Goal: Task Accomplishment & Management: Manage account settings

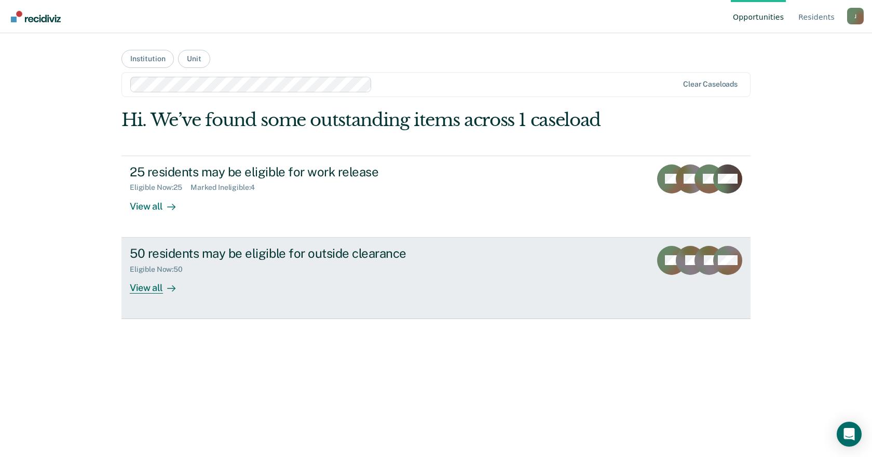
click at [267, 252] on div "50 residents may be eligible for outside clearance" at bounding box center [312, 253] width 364 height 15
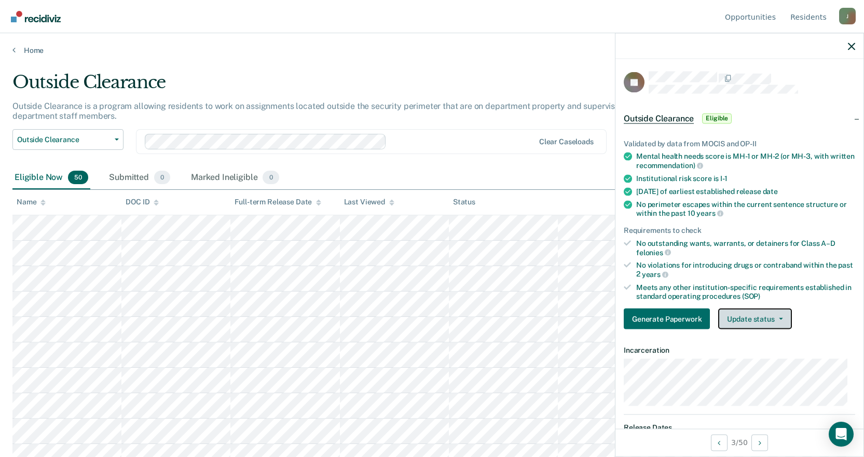
click at [747, 321] on button "Update status" at bounding box center [754, 319] width 73 height 21
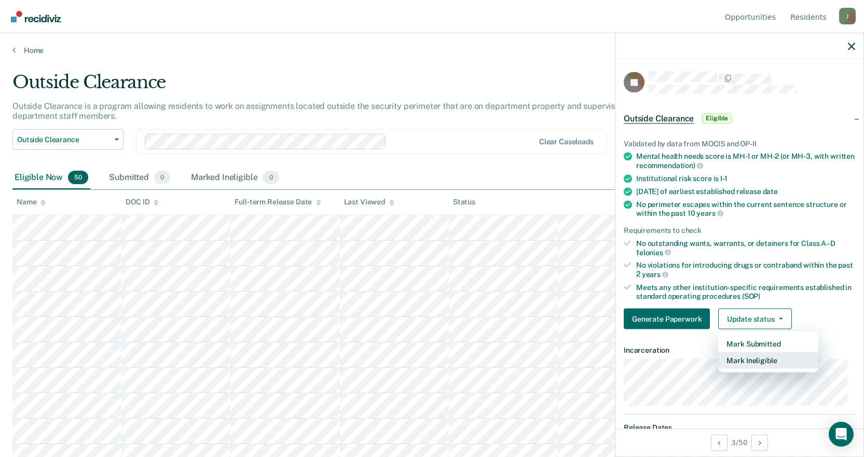
click at [753, 359] on button "Mark Ineligible" at bounding box center [768, 360] width 100 height 17
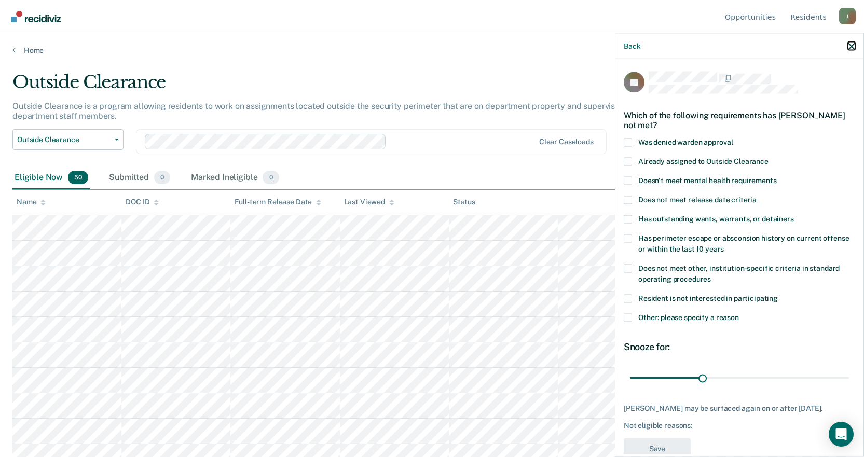
click at [850, 45] on icon "button" at bounding box center [851, 46] width 7 height 7
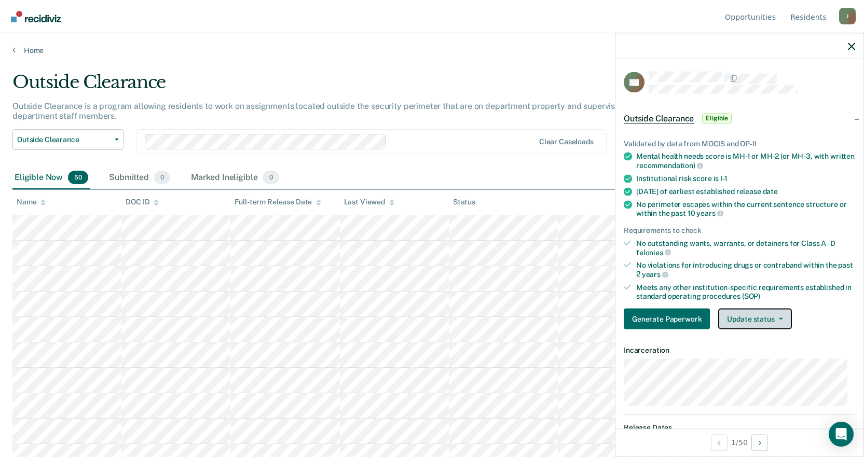
click at [753, 320] on button "Update status" at bounding box center [754, 319] width 73 height 21
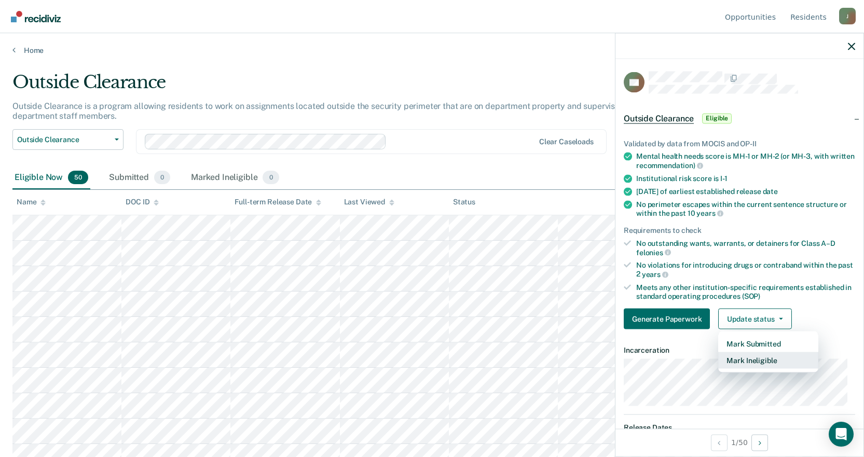
click at [741, 363] on button "Mark Ineligible" at bounding box center [768, 360] width 100 height 17
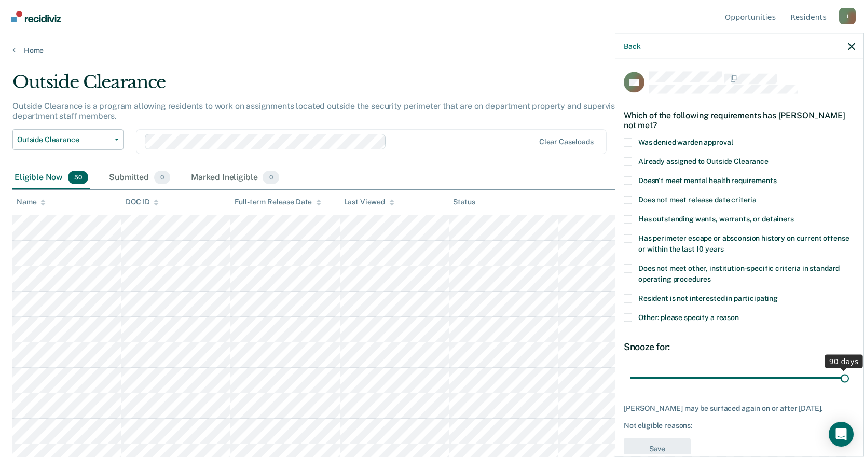
drag, startPoint x: 702, startPoint y: 377, endPoint x: 852, endPoint y: 383, distance: 150.1
type input "90"
click at [849, 383] on input "range" at bounding box center [739, 378] width 219 height 18
click at [626, 298] on span at bounding box center [628, 298] width 8 height 8
click at [778, 294] on input "Resident is not interested in participating" at bounding box center [778, 294] width 0 height 0
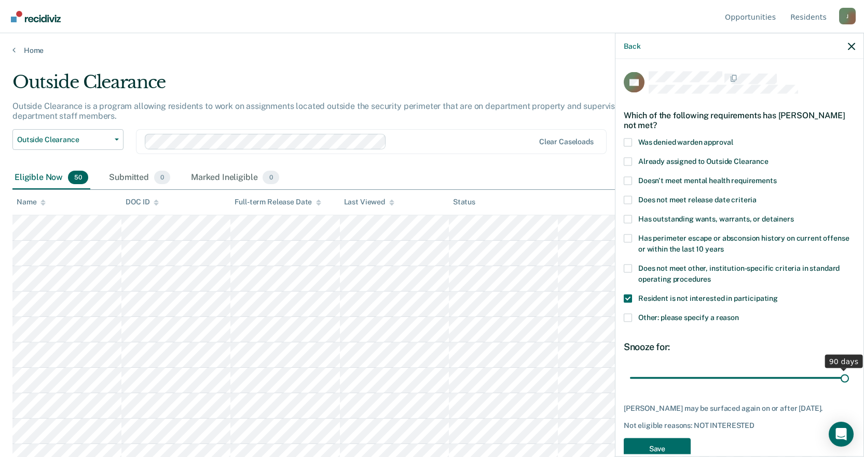
scroll to position [31, 0]
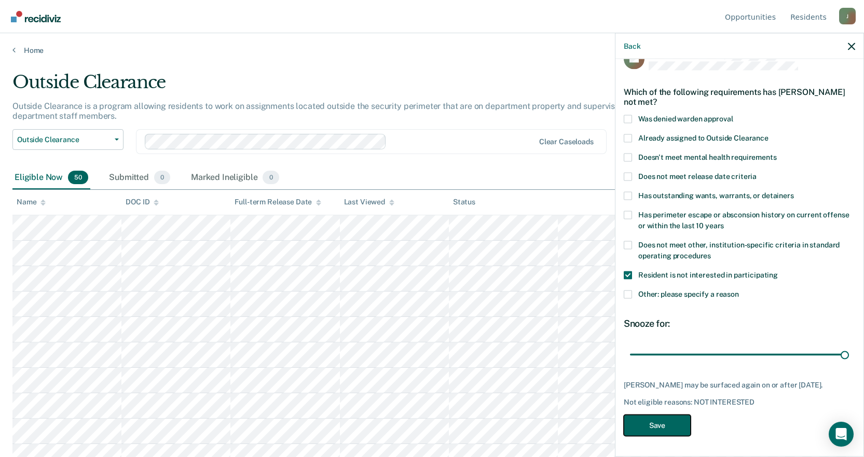
click at [658, 430] on button "Save" at bounding box center [657, 425] width 67 height 21
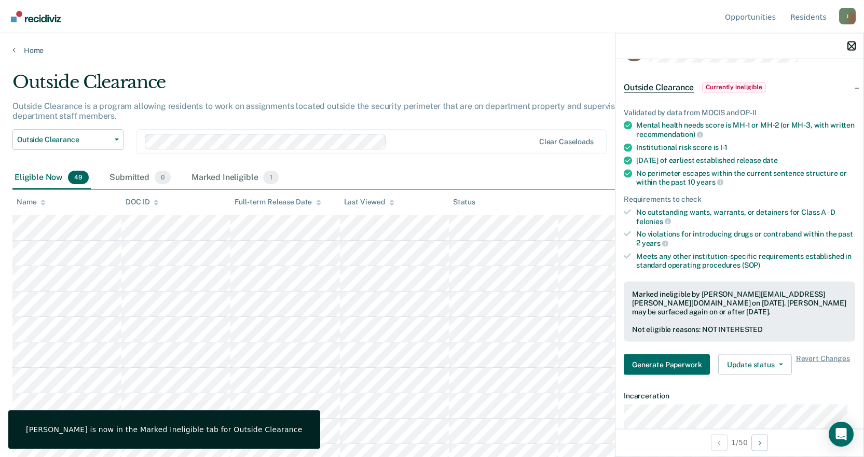
click at [852, 43] on icon "button" at bounding box center [851, 46] width 7 height 7
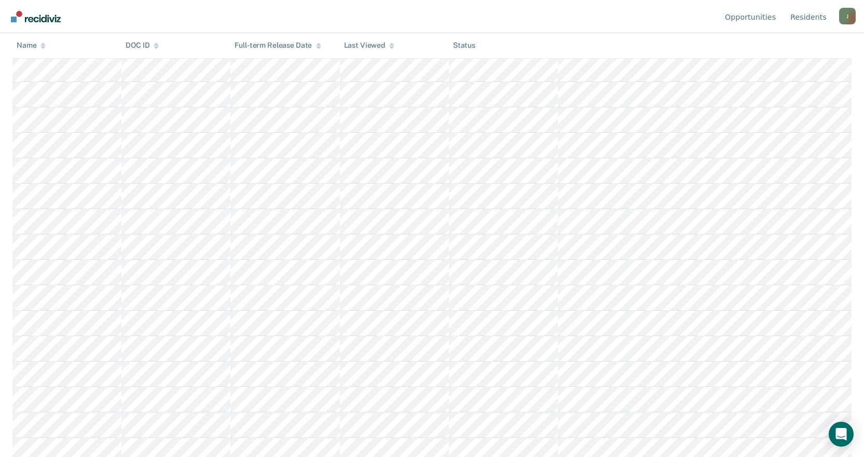
scroll to position [363, 0]
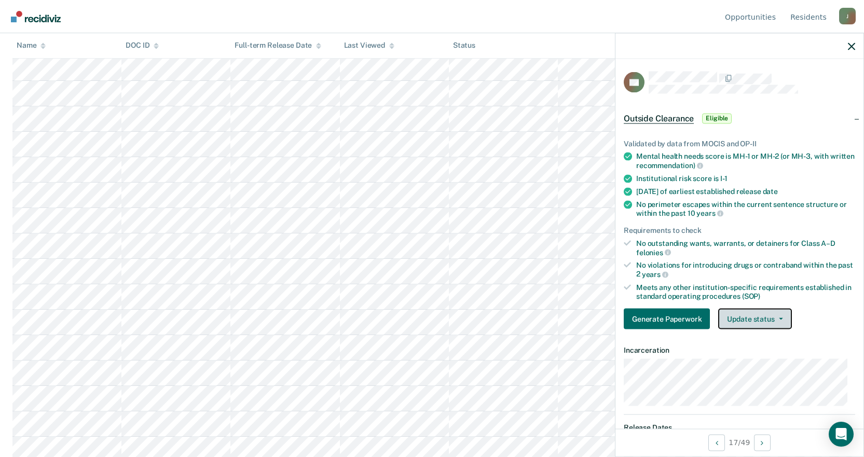
click at [766, 323] on button "Update status" at bounding box center [754, 319] width 73 height 21
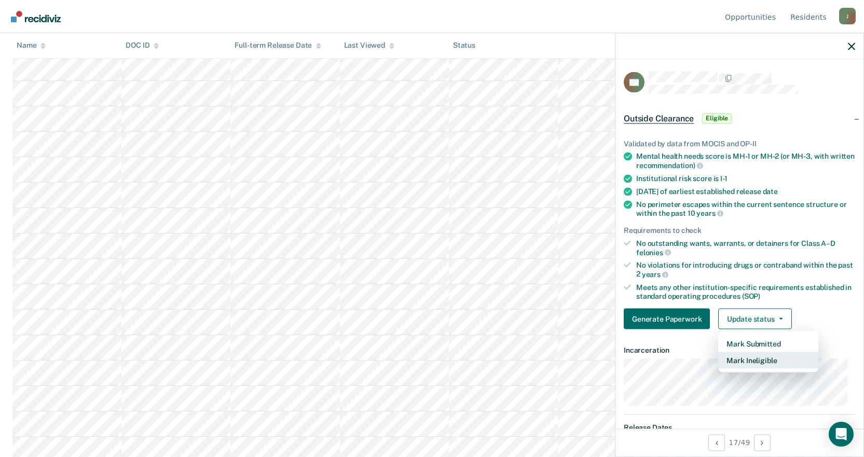
click at [739, 359] on button "Mark Ineligible" at bounding box center [768, 360] width 100 height 17
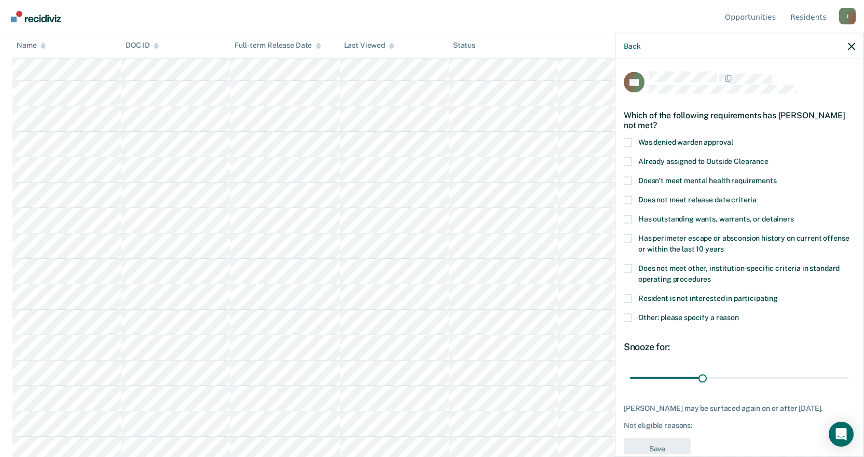
click at [630, 297] on span at bounding box center [628, 298] width 8 height 8
click at [778, 294] on input "Resident is not interested in participating" at bounding box center [778, 294] width 0 height 0
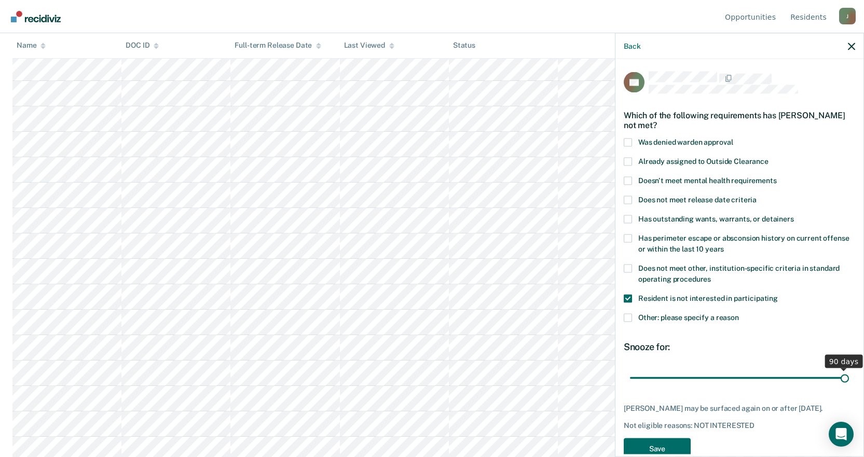
drag, startPoint x: 701, startPoint y: 380, endPoint x: 871, endPoint y: 371, distance: 169.9
type input "90"
click at [849, 371] on input "range" at bounding box center [739, 378] width 219 height 18
click at [655, 444] on button "Save" at bounding box center [657, 448] width 67 height 21
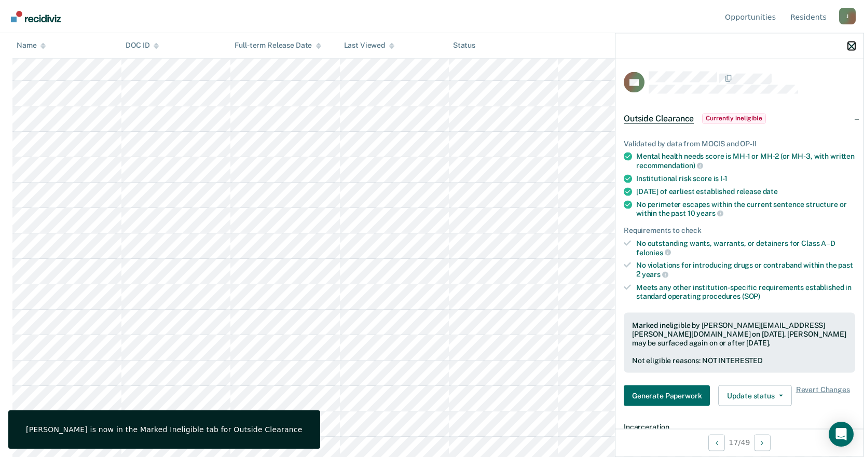
click at [855, 46] on icon "button" at bounding box center [851, 46] width 7 height 7
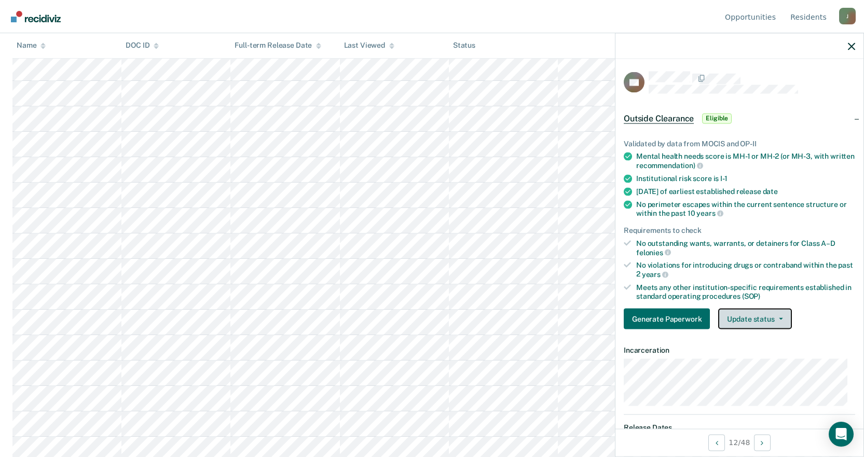
click at [772, 321] on button "Update status" at bounding box center [754, 319] width 73 height 21
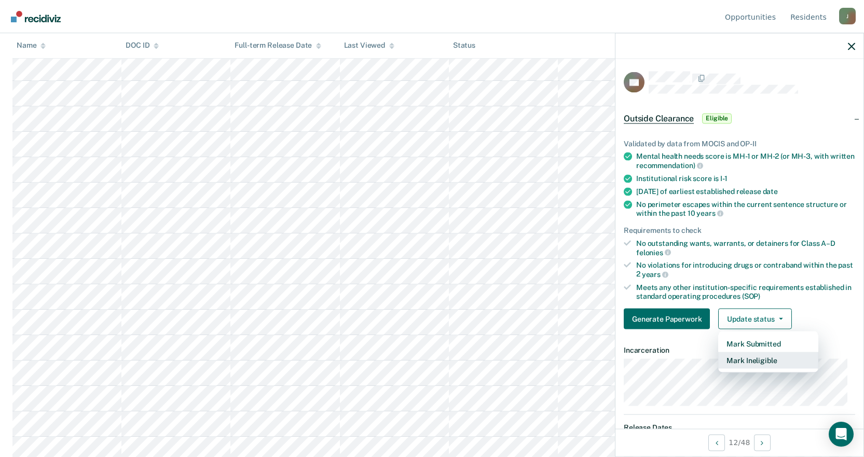
click at [752, 363] on button "Mark Ineligible" at bounding box center [768, 360] width 100 height 17
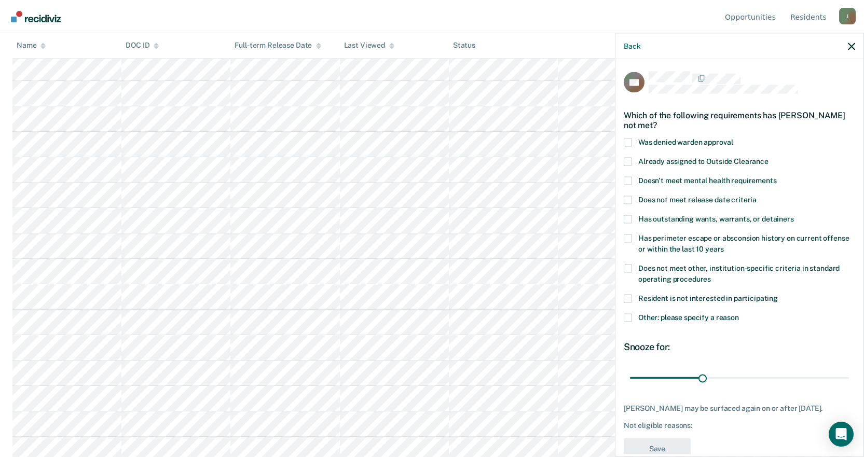
click at [630, 298] on span at bounding box center [628, 298] width 8 height 8
click at [778, 294] on input "Resident is not interested in participating" at bounding box center [778, 294] width 0 height 0
drag, startPoint x: 700, startPoint y: 378, endPoint x: 782, endPoint y: 415, distance: 89.9
type input "90"
click at [849, 369] on input "range" at bounding box center [739, 378] width 219 height 18
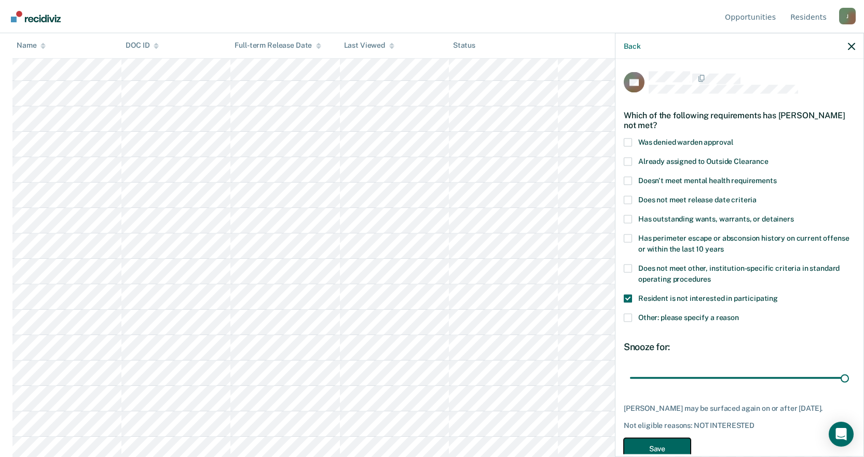
click at [671, 447] on button "Save" at bounding box center [657, 448] width 67 height 21
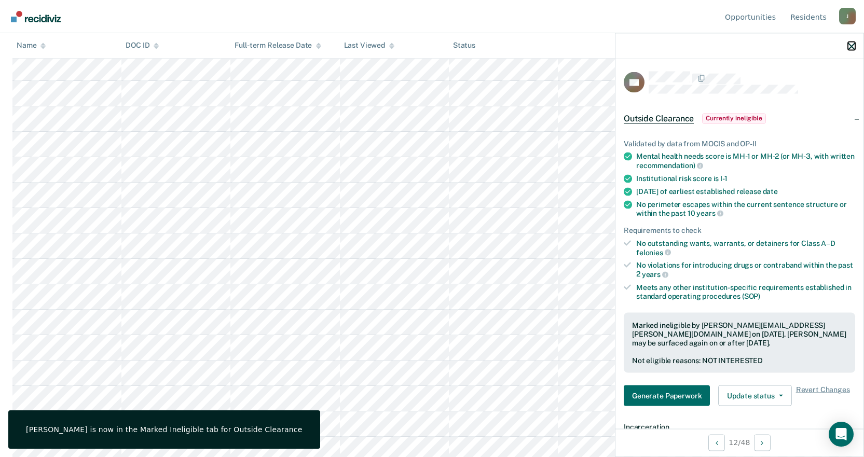
click at [850, 46] on icon "button" at bounding box center [851, 46] width 7 height 7
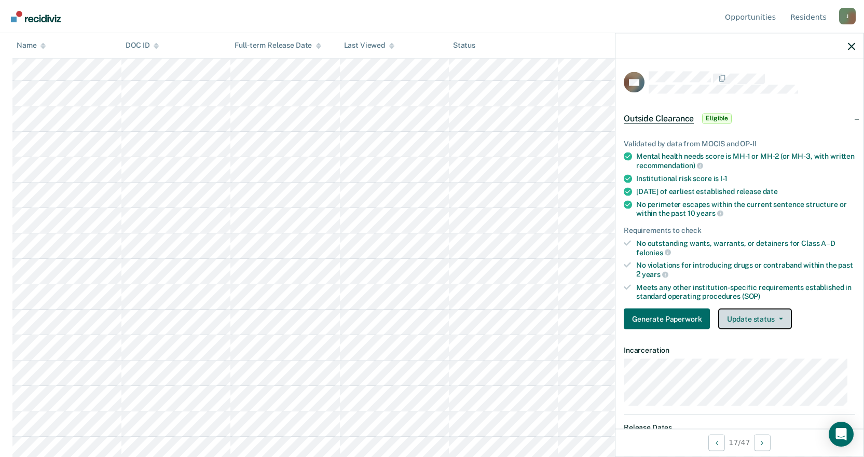
click at [767, 319] on button "Update status" at bounding box center [754, 319] width 73 height 21
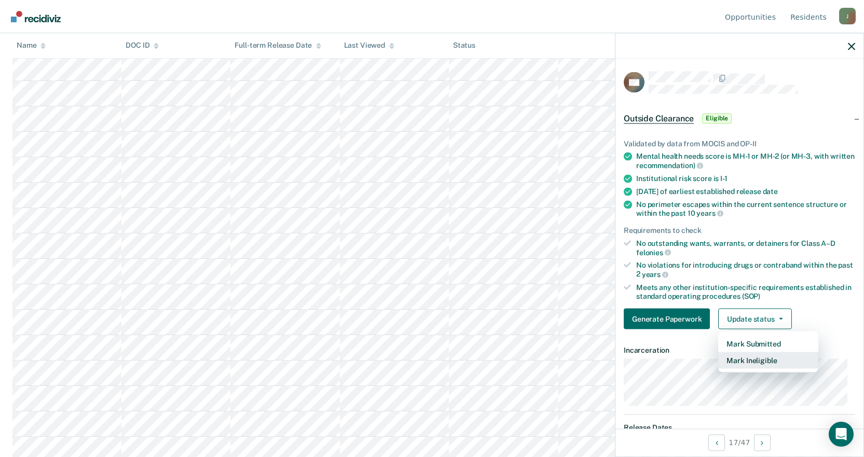
click at [748, 360] on button "Mark Ineligible" at bounding box center [768, 360] width 100 height 17
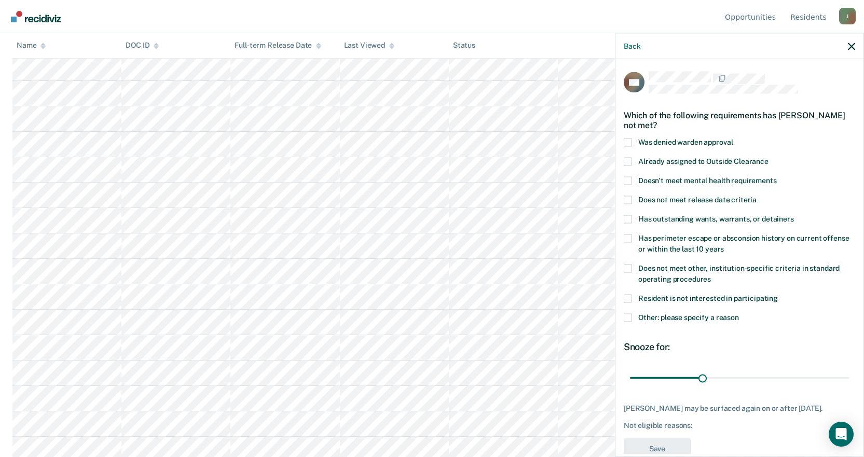
click at [627, 295] on span at bounding box center [628, 298] width 8 height 8
click at [778, 294] on input "Resident is not interested in participating" at bounding box center [778, 294] width 0 height 0
click at [625, 296] on span at bounding box center [628, 298] width 8 height 8
click at [778, 294] on input "Resident is not interested in participating" at bounding box center [778, 294] width 0 height 0
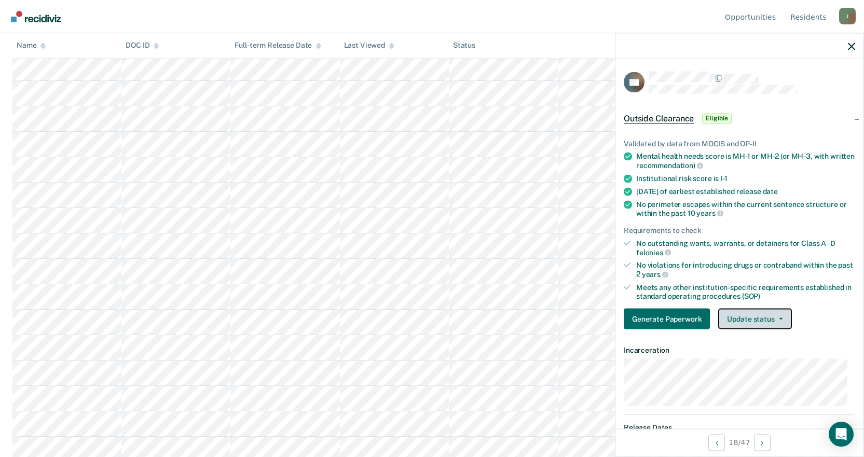
click at [743, 321] on button "Update status" at bounding box center [754, 319] width 73 height 21
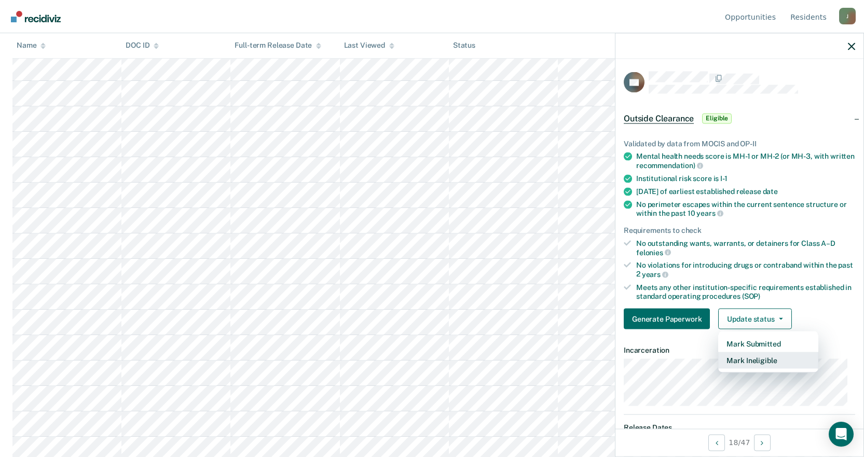
click at [737, 361] on button "Mark Ineligible" at bounding box center [768, 360] width 100 height 17
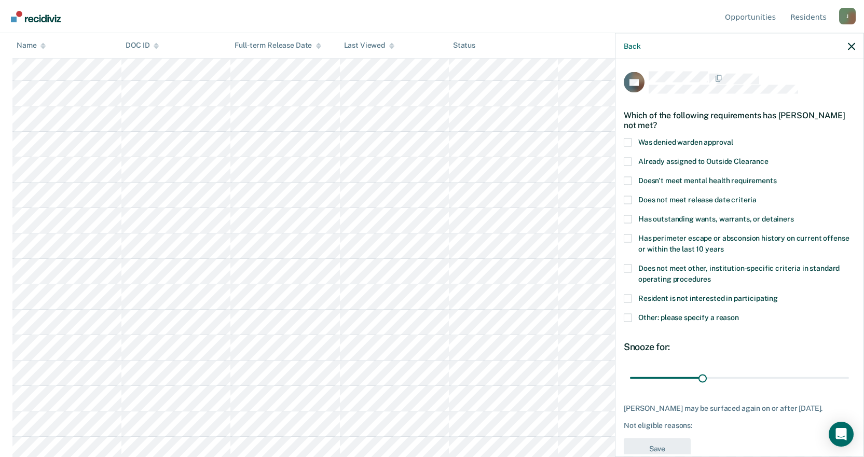
click at [630, 201] on span at bounding box center [628, 200] width 8 height 8
click at [756, 196] on input "Does not meet release date criteria" at bounding box center [756, 196] width 0 height 0
click at [672, 450] on button "Save" at bounding box center [657, 448] width 67 height 21
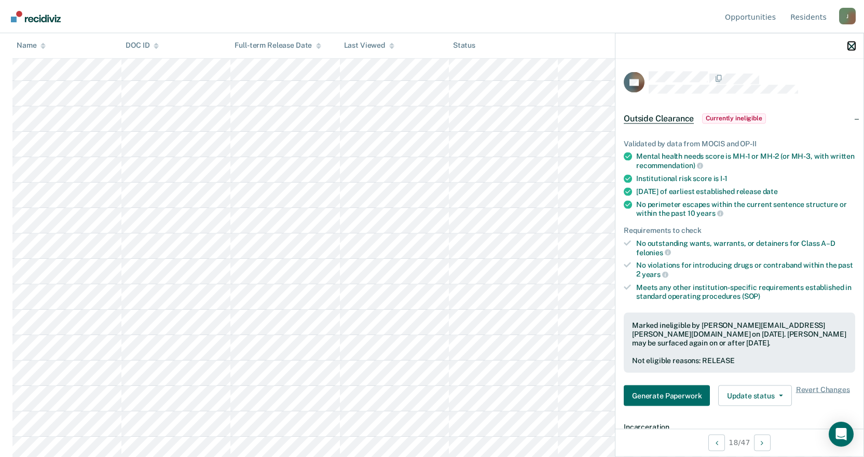
click at [852, 47] on icon "button" at bounding box center [851, 46] width 7 height 7
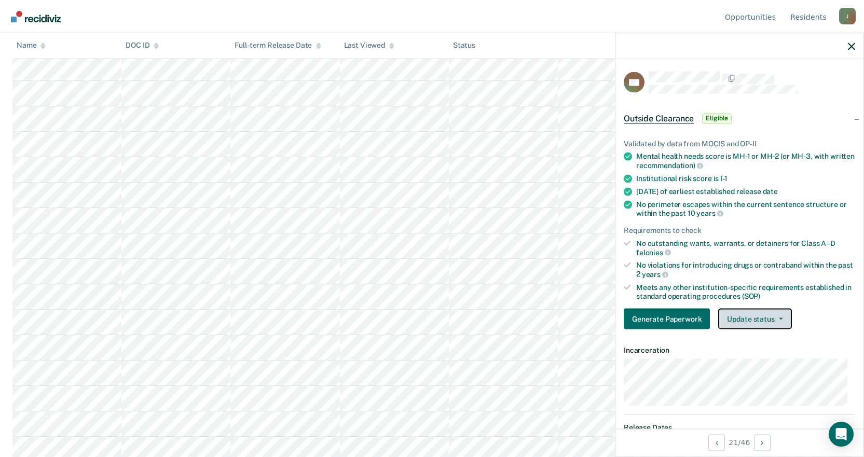
click at [783, 322] on button "Update status" at bounding box center [754, 319] width 73 height 21
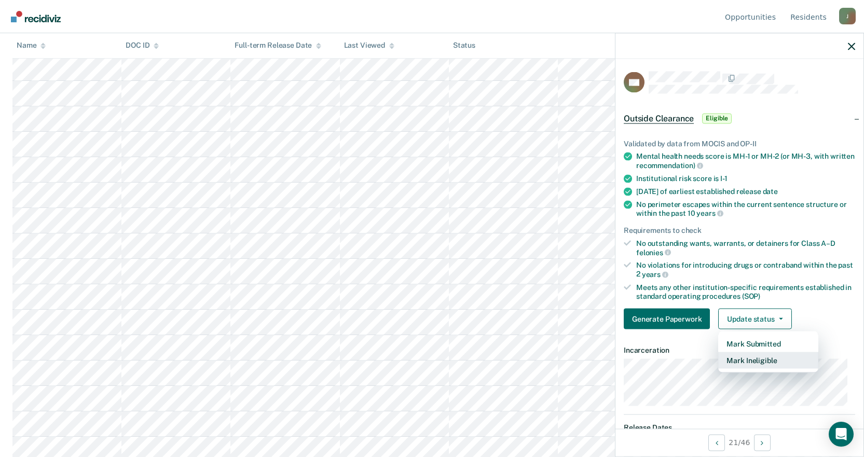
click at [764, 360] on button "Mark Ineligible" at bounding box center [768, 360] width 100 height 17
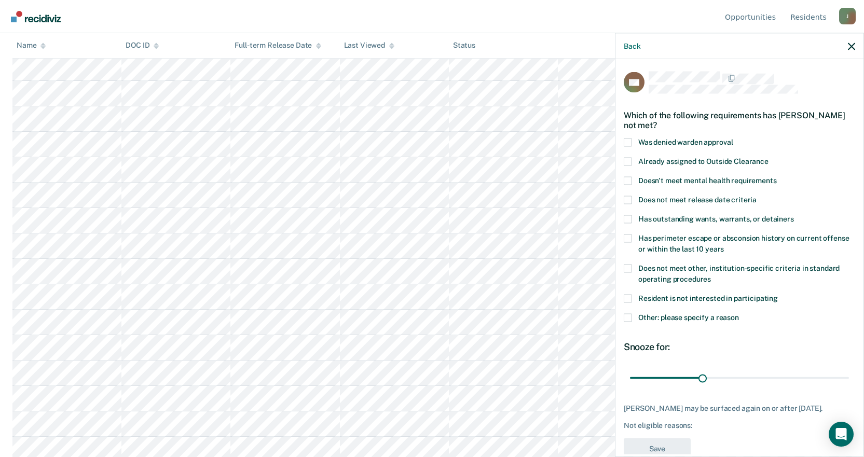
click at [628, 296] on span at bounding box center [628, 298] width 8 height 8
click at [778, 294] on input "Resident is not interested in participating" at bounding box center [778, 294] width 0 height 0
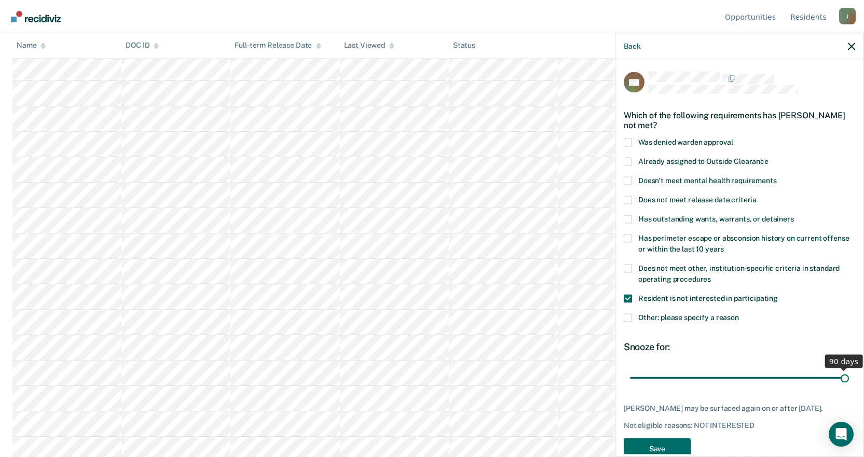
drag, startPoint x: 703, startPoint y: 379, endPoint x: 859, endPoint y: 381, distance: 156.2
type input "90"
click at [849, 381] on input "range" at bounding box center [739, 378] width 219 height 18
click at [648, 449] on button "Save" at bounding box center [657, 448] width 67 height 21
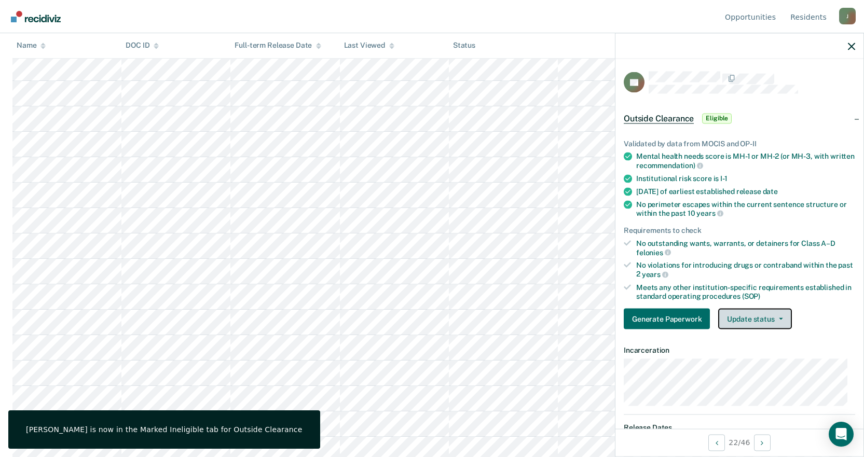
click at [761, 321] on button "Update status" at bounding box center [754, 319] width 73 height 21
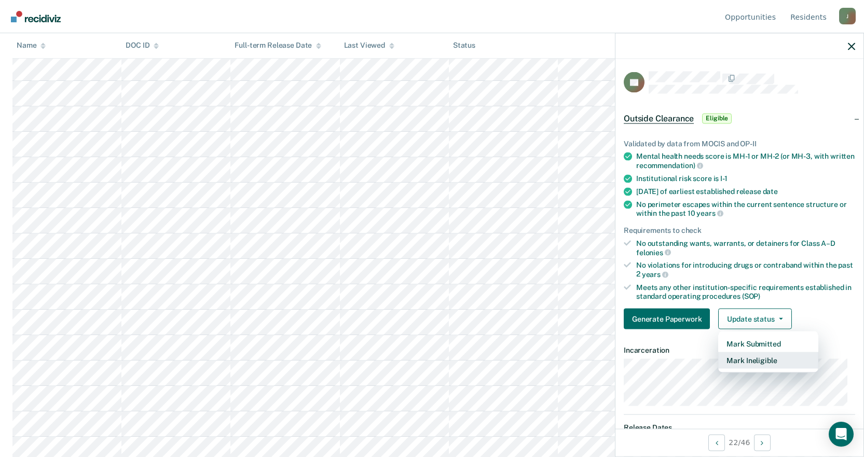
click at [761, 361] on button "Mark Ineligible" at bounding box center [768, 360] width 100 height 17
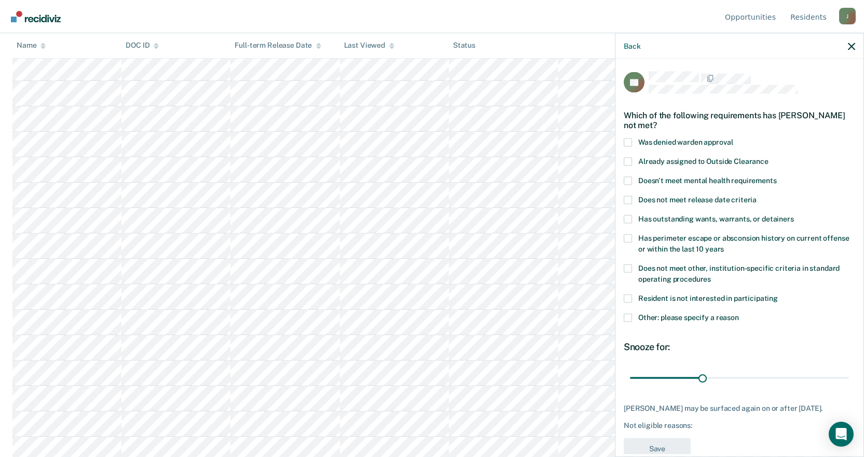
click at [628, 297] on span at bounding box center [628, 298] width 8 height 8
click at [778, 294] on input "Resident is not interested in participating" at bounding box center [778, 294] width 0 height 0
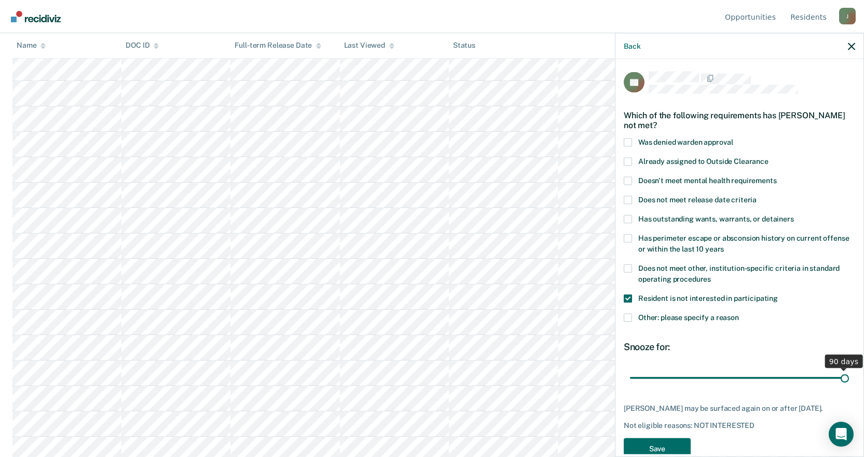
drag, startPoint x: 704, startPoint y: 377, endPoint x: 862, endPoint y: 380, distance: 158.3
type input "90"
click at [849, 380] on input "range" at bounding box center [739, 378] width 219 height 18
click at [658, 446] on button "Save" at bounding box center [657, 448] width 67 height 21
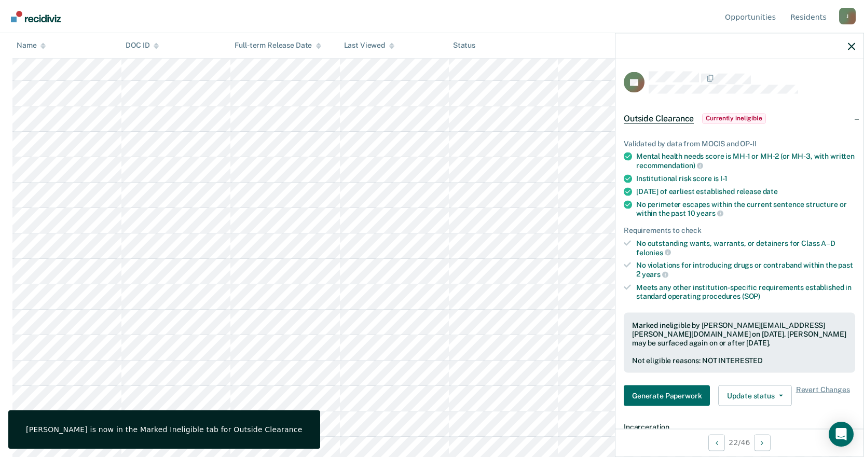
scroll to position [415, 0]
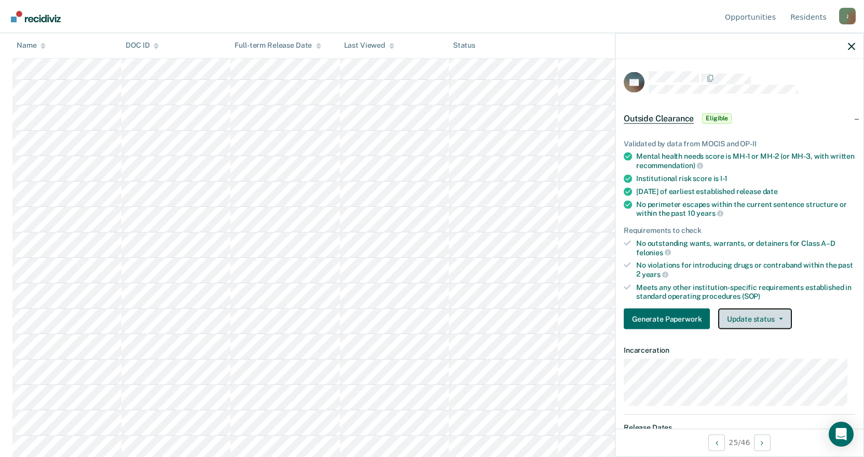
click at [781, 321] on button "Update status" at bounding box center [754, 319] width 73 height 21
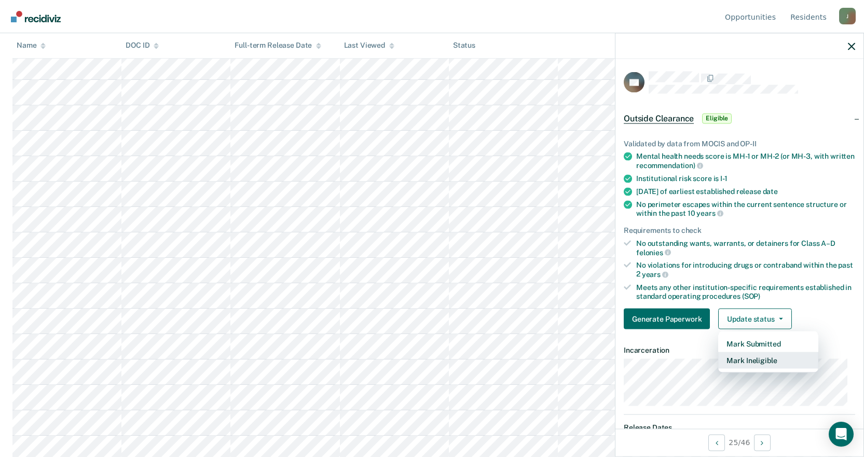
click at [747, 366] on button "Mark Ineligible" at bounding box center [768, 360] width 100 height 17
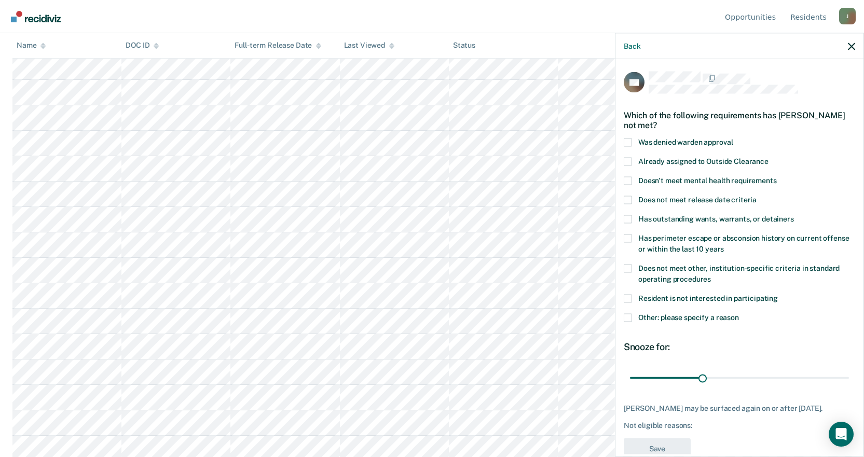
click at [628, 268] on span at bounding box center [628, 268] width 8 height 8
click at [711, 275] on input "Does not meet other, institution-specific criteria in standard operating proced…" at bounding box center [711, 275] width 0 height 0
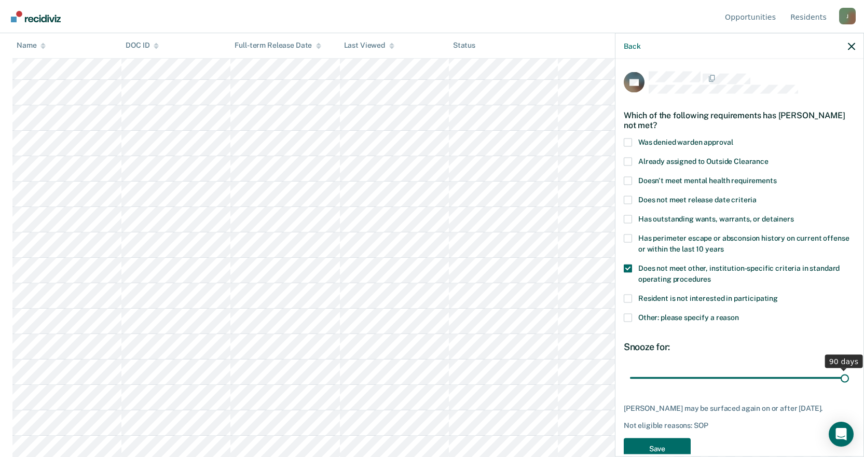
drag, startPoint x: 707, startPoint y: 375, endPoint x: 845, endPoint y: 378, distance: 138.6
type input "90"
click at [845, 378] on input "range" at bounding box center [739, 378] width 219 height 18
click at [647, 445] on button "Save" at bounding box center [657, 448] width 67 height 21
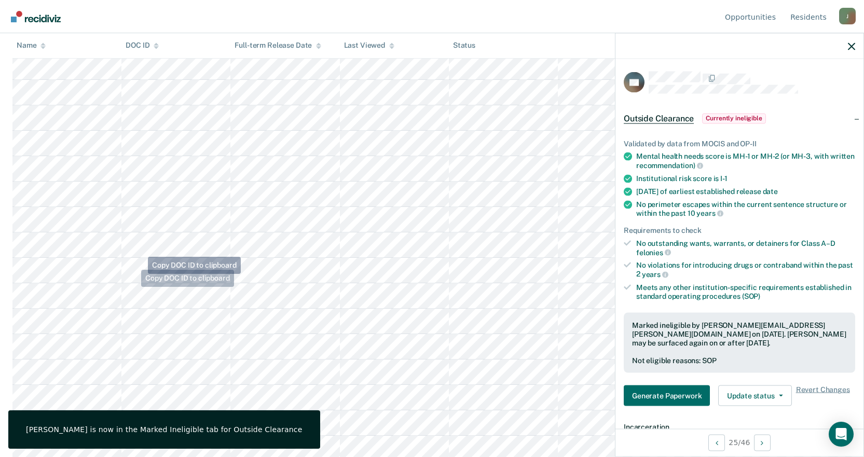
scroll to position [467, 0]
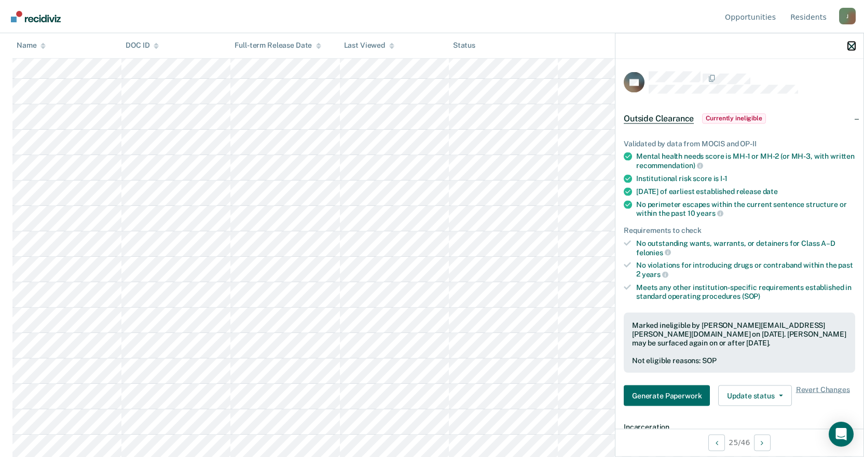
click at [854, 44] on icon "button" at bounding box center [851, 46] width 7 height 7
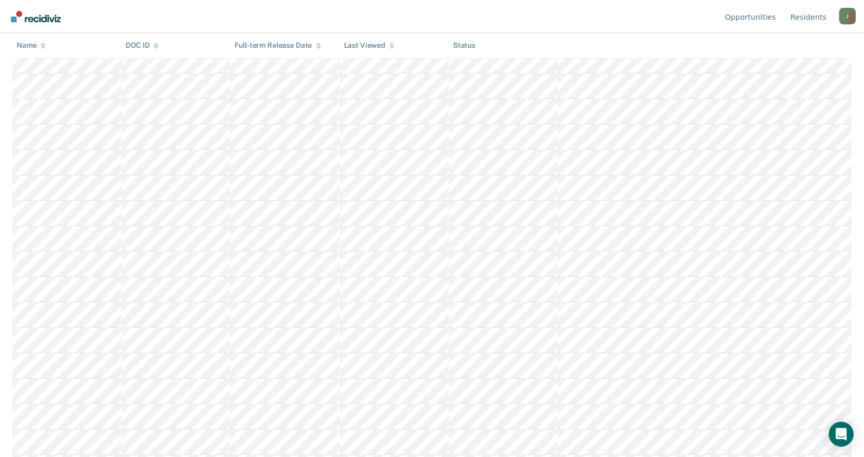
scroll to position [851, 0]
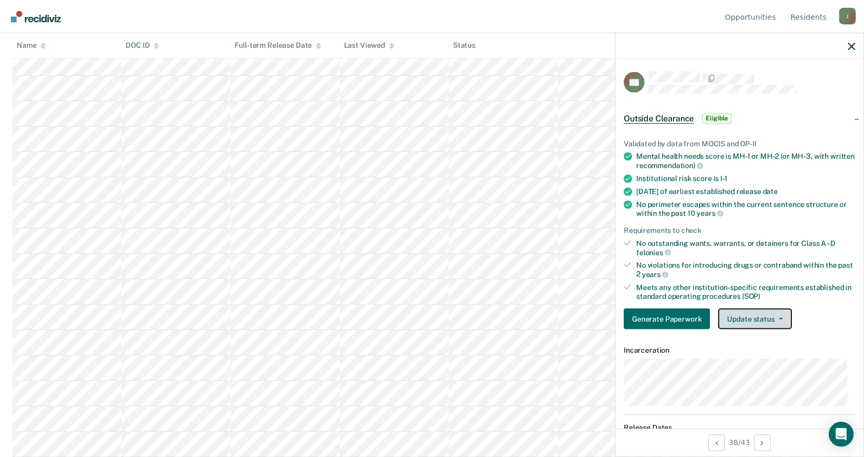
click at [771, 309] on button "Update status" at bounding box center [754, 319] width 73 height 21
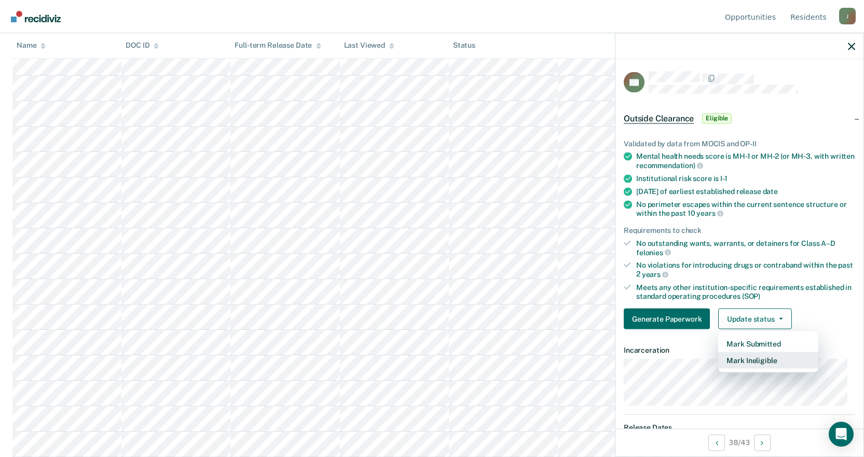
click at [748, 361] on button "Mark Ineligible" at bounding box center [768, 360] width 100 height 17
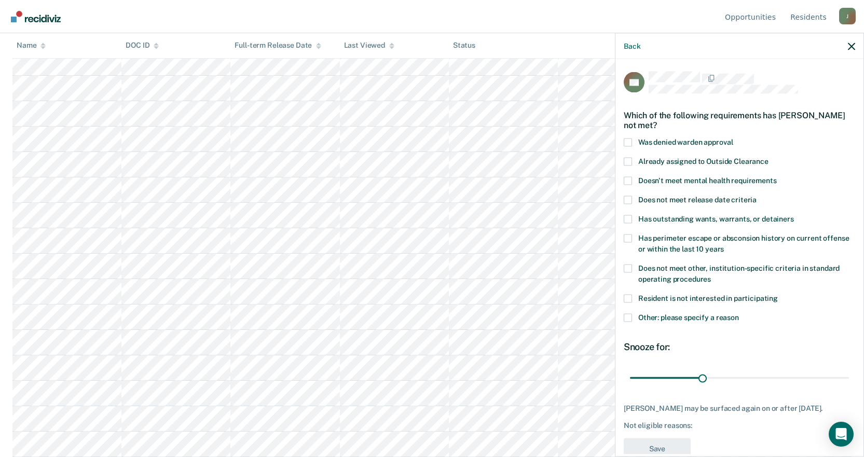
click at [632, 269] on label "Does not meet other, institution-specific criteria in standard operating proced…" at bounding box center [739, 275] width 231 height 22
click at [711, 275] on input "Does not meet other, institution-specific criteria in standard operating proced…" at bounding box center [711, 275] width 0 height 0
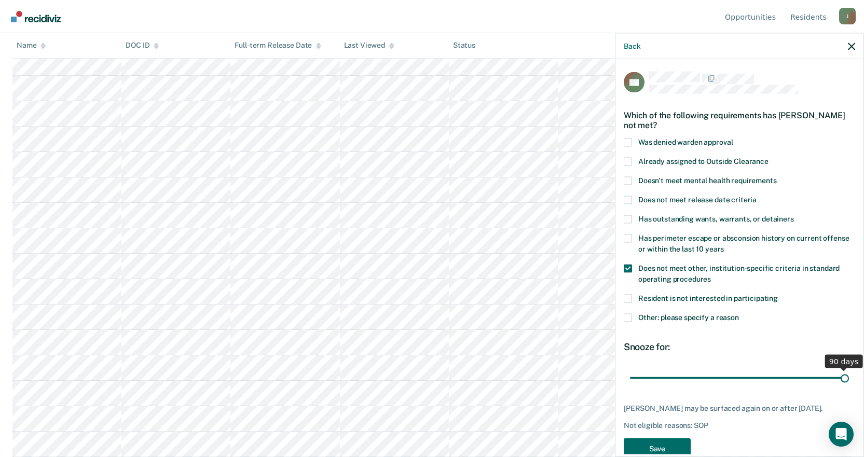
drag, startPoint x: 700, startPoint y: 379, endPoint x: 871, endPoint y: 381, distance: 170.7
type input "90"
click at [849, 381] on input "range" at bounding box center [739, 378] width 219 height 18
click at [646, 444] on button "Save" at bounding box center [657, 448] width 67 height 21
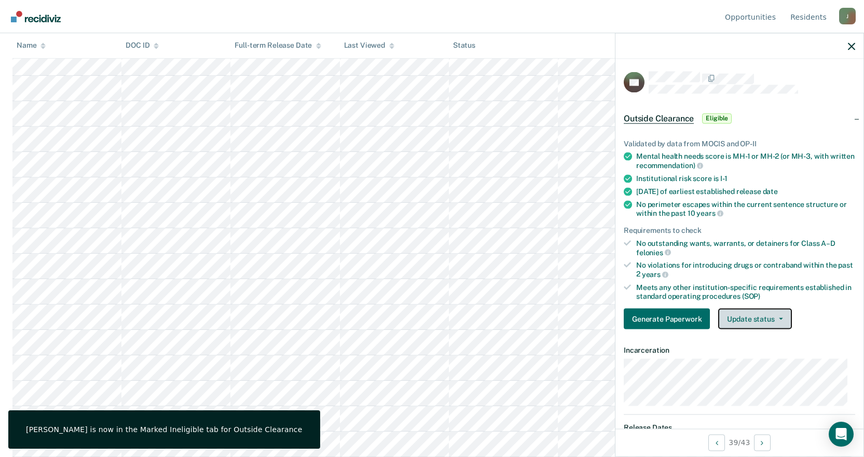
click at [771, 322] on button "Update status" at bounding box center [754, 319] width 73 height 21
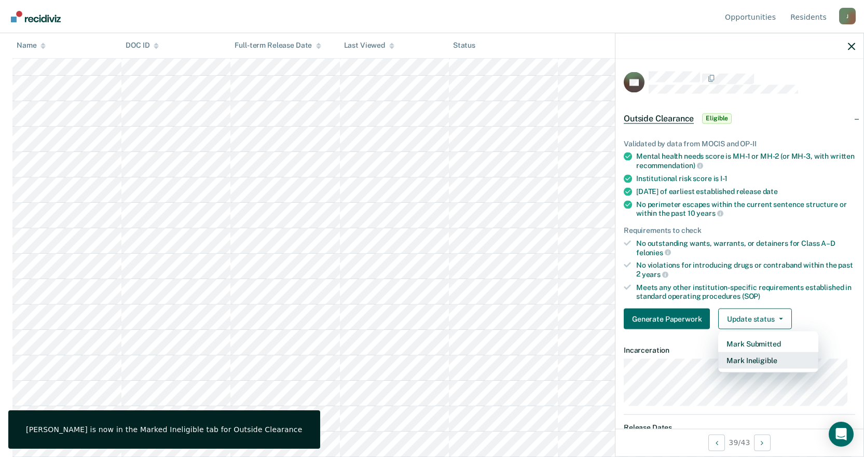
click at [767, 360] on button "Mark Ineligible" at bounding box center [768, 360] width 100 height 17
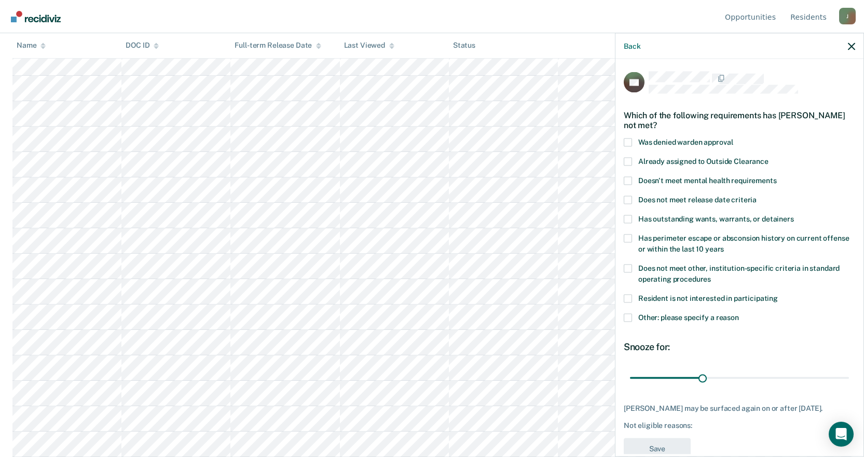
click at [629, 299] on span at bounding box center [628, 298] width 8 height 8
click at [778, 294] on input "Resident is not interested in participating" at bounding box center [778, 294] width 0 height 0
drag, startPoint x: 698, startPoint y: 378, endPoint x: 863, endPoint y: 385, distance: 164.6
type input "90"
click at [849, 385] on input "range" at bounding box center [739, 378] width 219 height 18
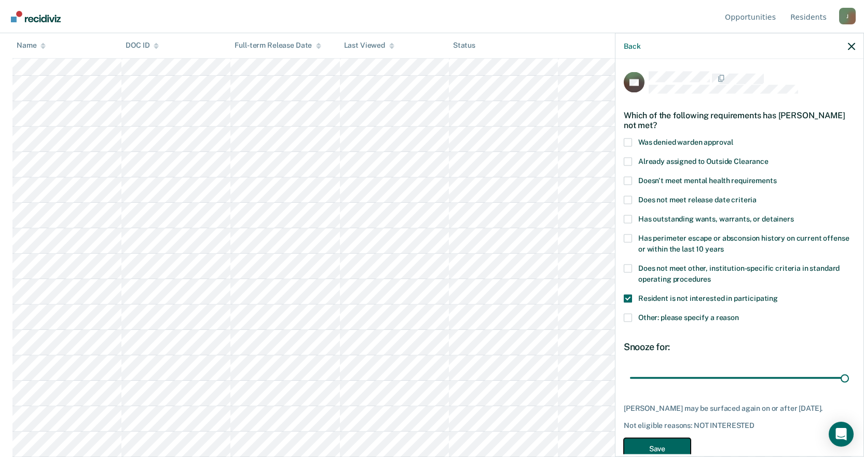
click at [654, 445] on button "Save" at bounding box center [657, 448] width 67 height 21
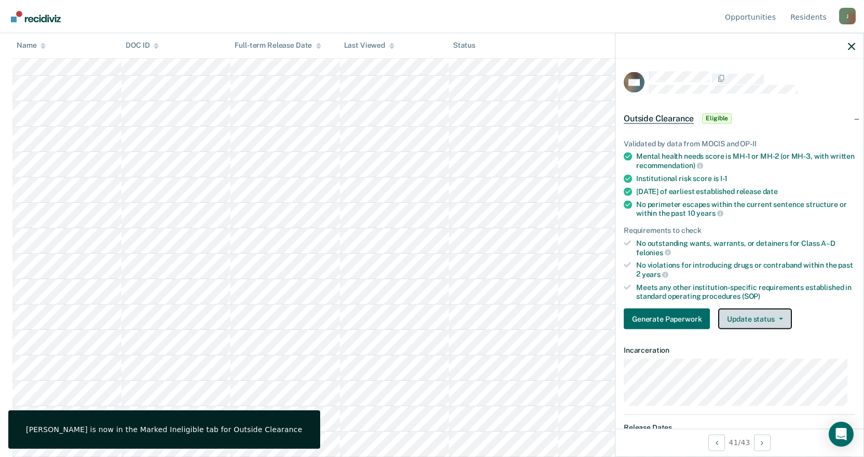
click at [760, 322] on button "Update status" at bounding box center [754, 319] width 73 height 21
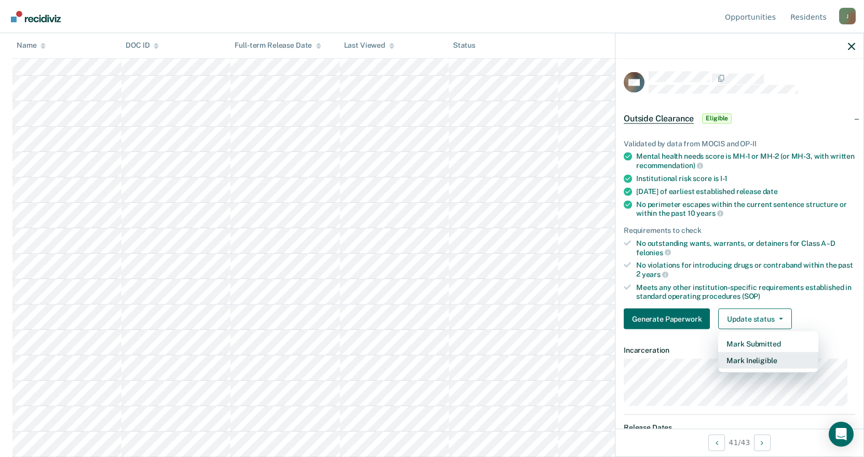
click at [755, 362] on button "Mark Ineligible" at bounding box center [768, 360] width 100 height 17
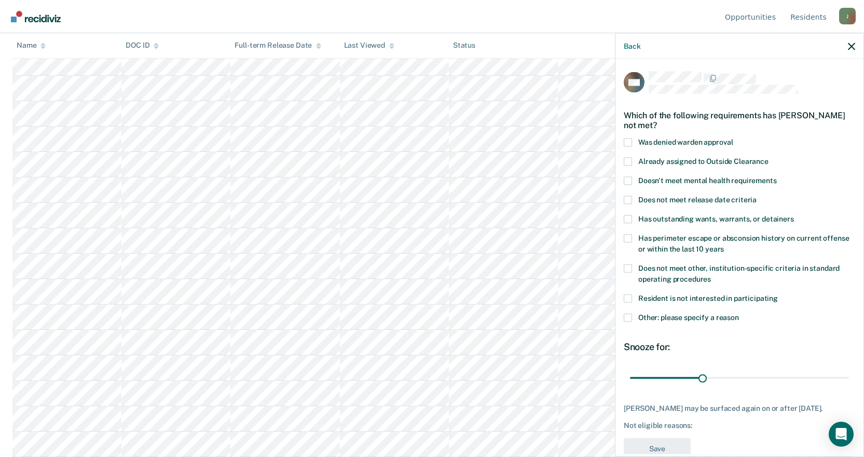
click at [626, 295] on span at bounding box center [628, 298] width 8 height 8
click at [778, 294] on input "Resident is not interested in participating" at bounding box center [778, 294] width 0 height 0
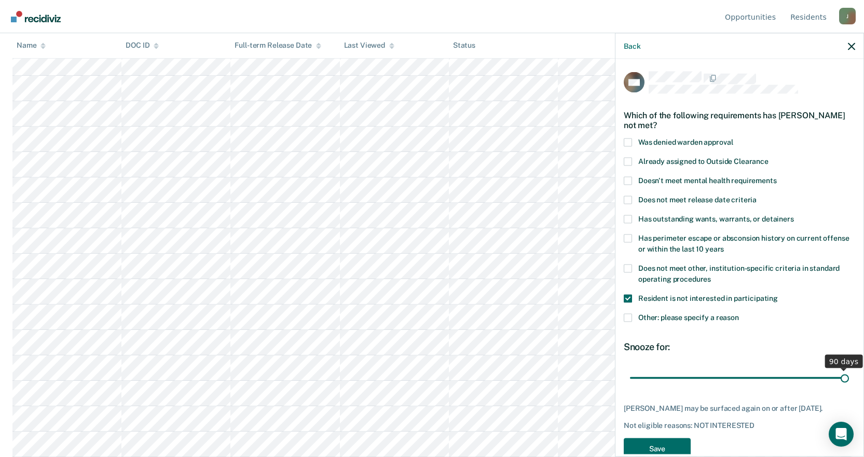
drag, startPoint x: 700, startPoint y: 379, endPoint x: 871, endPoint y: 382, distance: 171.2
type input "90"
click at [849, 382] on input "range" at bounding box center [739, 378] width 219 height 18
click at [642, 441] on button "Save" at bounding box center [657, 448] width 67 height 21
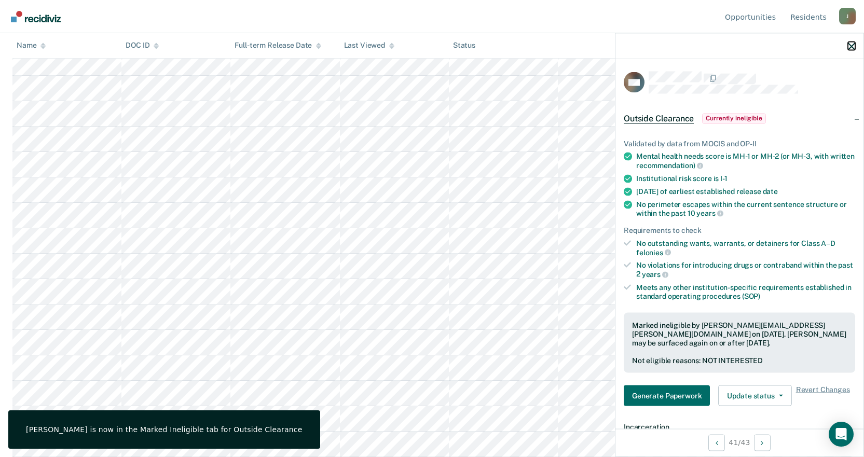
click at [851, 48] on icon "button" at bounding box center [851, 46] width 7 height 7
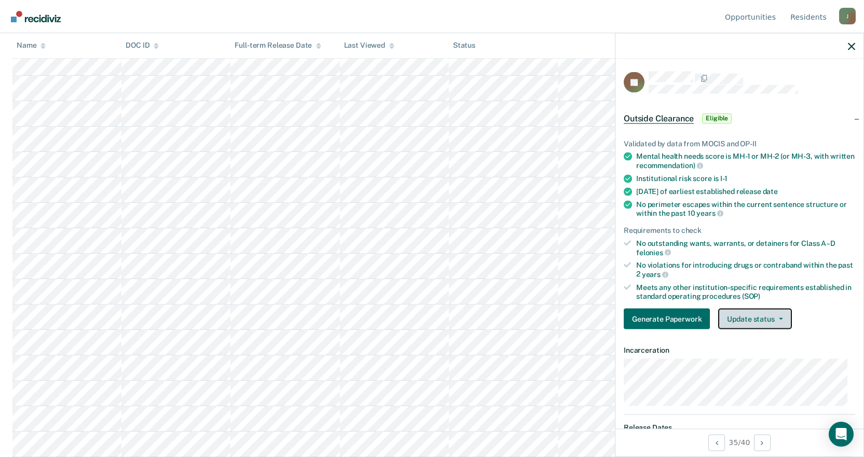
click at [773, 320] on button "Update status" at bounding box center [754, 319] width 73 height 21
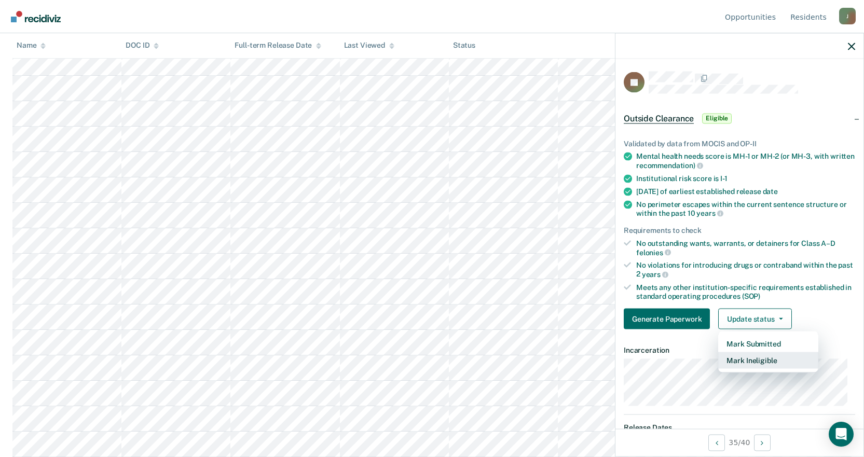
click at [769, 360] on button "Mark Ineligible" at bounding box center [768, 360] width 100 height 17
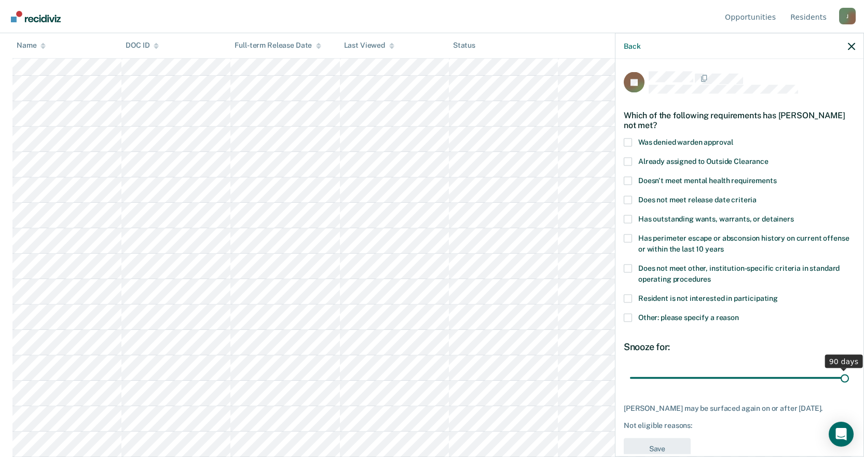
drag, startPoint x: 703, startPoint y: 375, endPoint x: 751, endPoint y: 366, distance: 48.5
type input "90"
click at [849, 384] on input "range" at bounding box center [739, 378] width 219 height 18
click at [631, 294] on span at bounding box center [628, 298] width 8 height 8
click at [778, 294] on input "Resident is not interested in participating" at bounding box center [778, 294] width 0 height 0
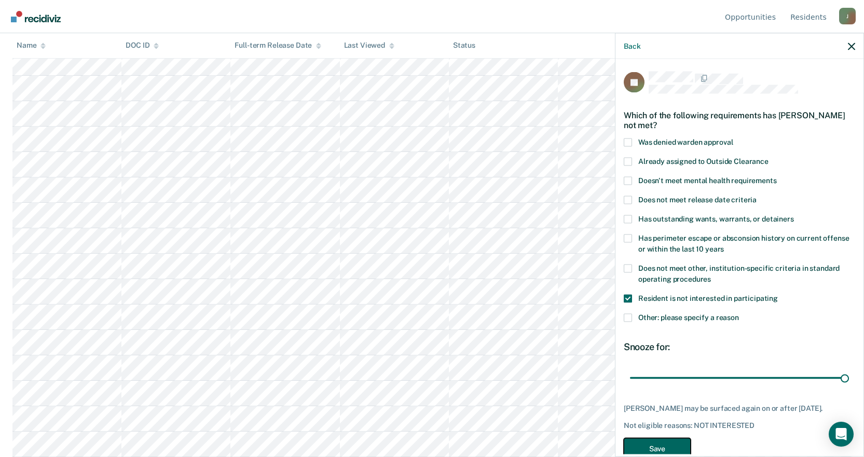
click at [646, 445] on button "Save" at bounding box center [657, 448] width 67 height 21
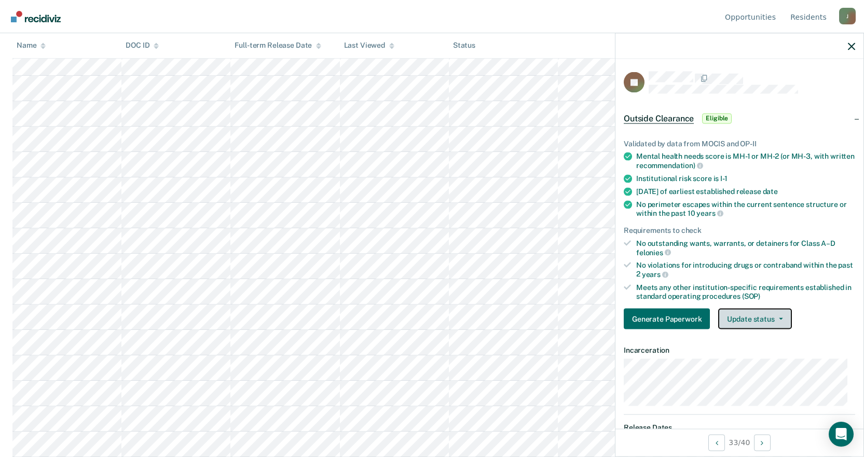
click at [759, 322] on button "Update status" at bounding box center [754, 319] width 73 height 21
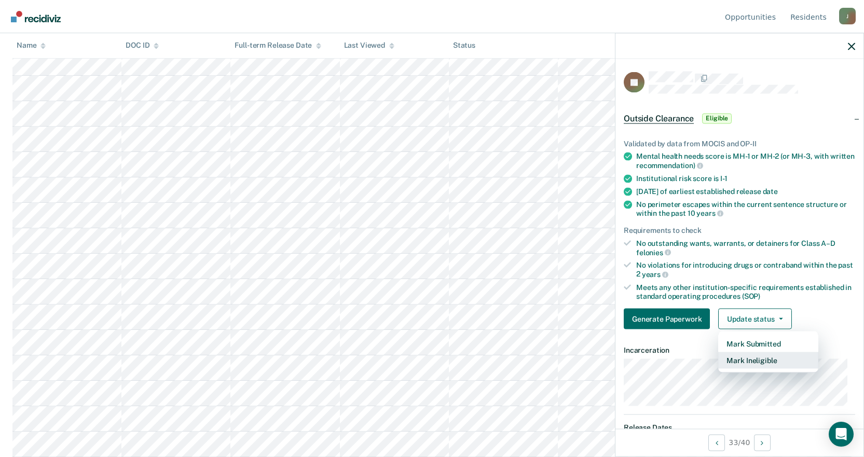
click at [750, 362] on button "Mark Ineligible" at bounding box center [768, 360] width 100 height 17
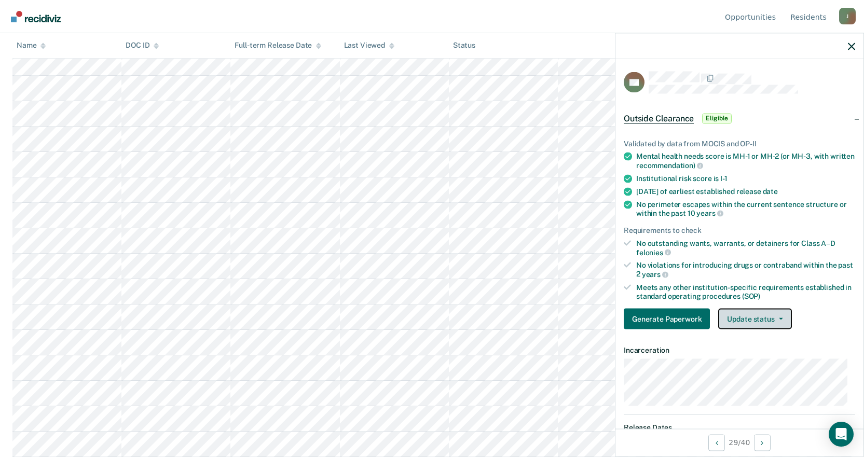
click at [764, 319] on button "Update status" at bounding box center [754, 319] width 73 height 21
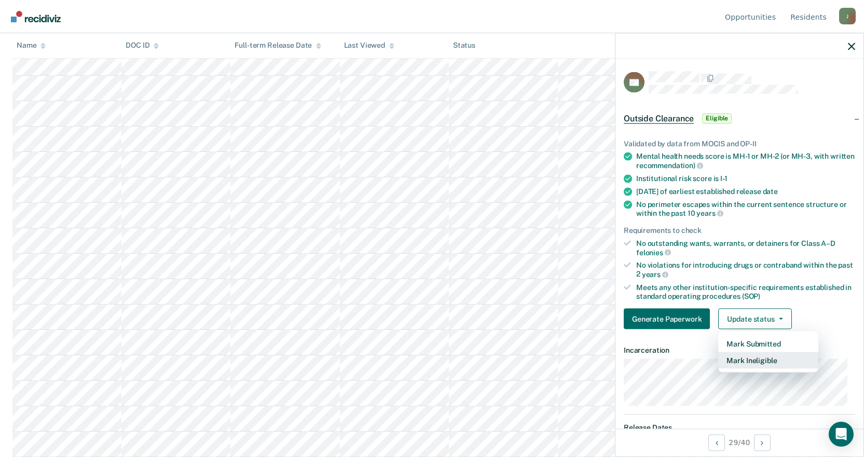
click at [755, 363] on button "Mark Ineligible" at bounding box center [768, 360] width 100 height 17
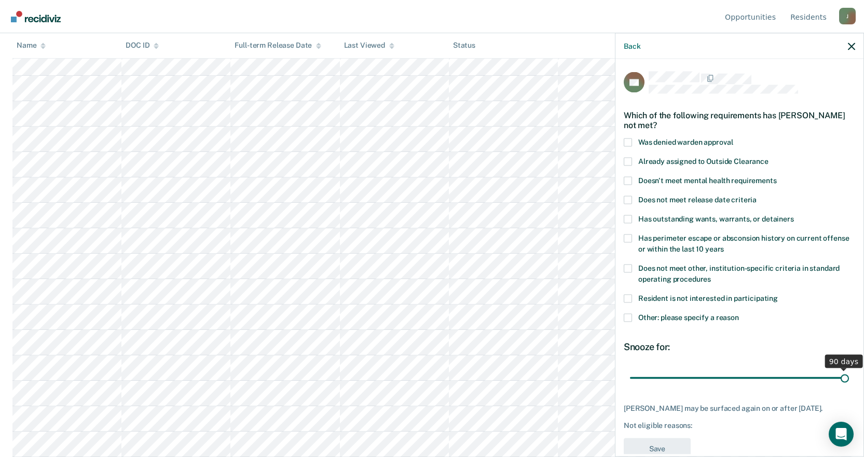
drag, startPoint x: 694, startPoint y: 380, endPoint x: 845, endPoint y: 376, distance: 151.1
type input "90"
click at [845, 376] on input "range" at bounding box center [739, 378] width 219 height 18
click at [627, 294] on span at bounding box center [628, 298] width 8 height 8
click at [778, 294] on input "Resident is not interested in participating" at bounding box center [778, 294] width 0 height 0
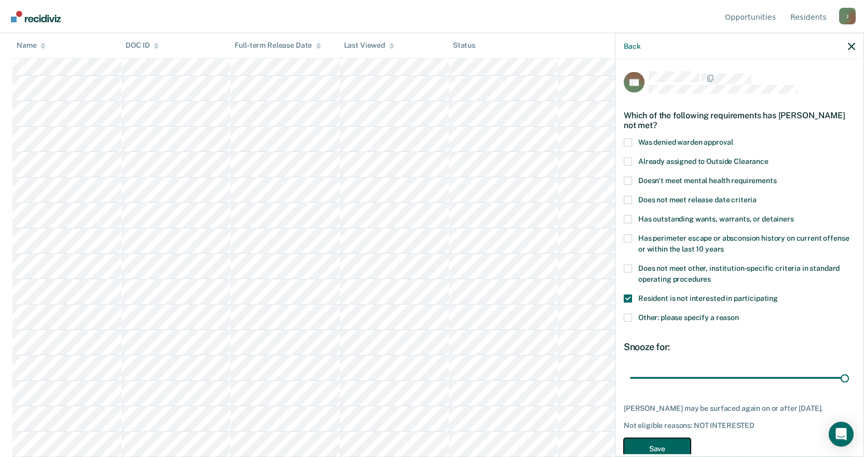
click at [652, 444] on button "Save" at bounding box center [657, 448] width 67 height 21
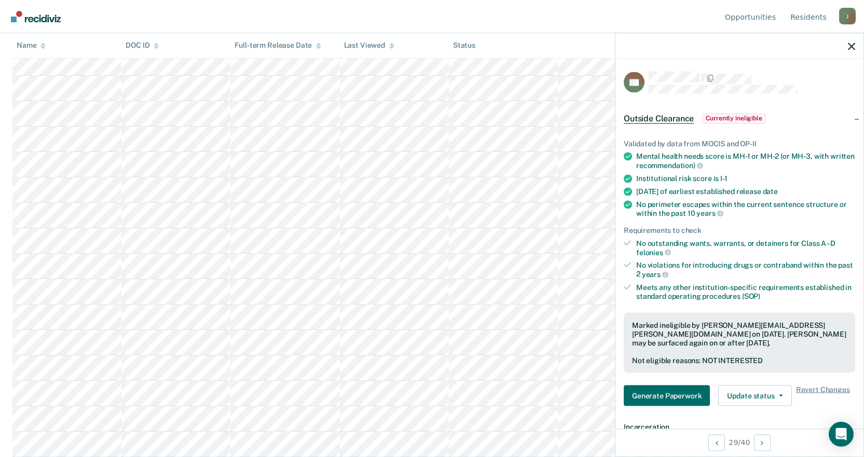
scroll to position [672, 0]
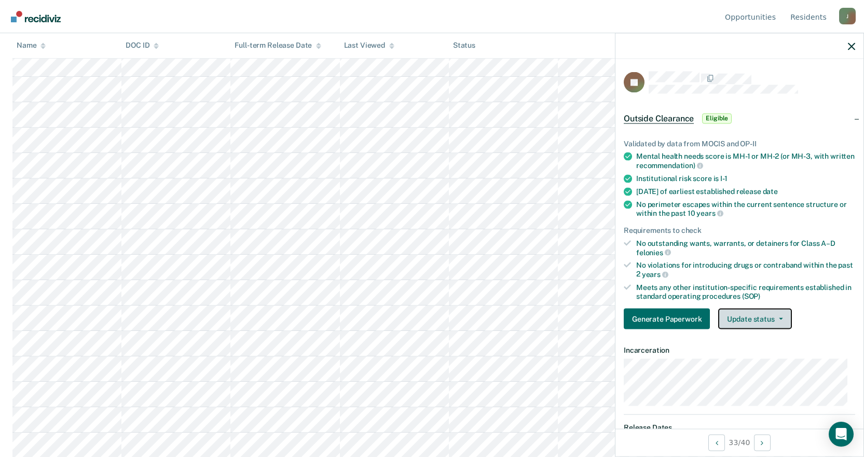
click at [782, 319] on button "Update status" at bounding box center [754, 319] width 73 height 21
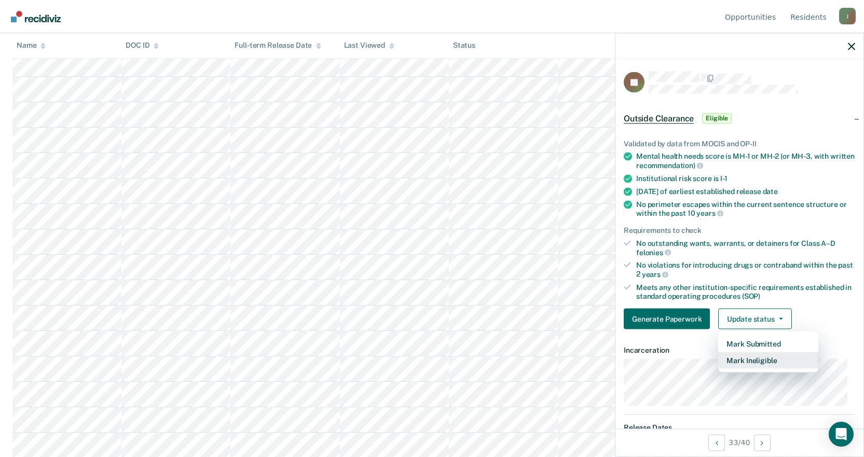
click at [759, 362] on button "Mark Ineligible" at bounding box center [768, 360] width 100 height 17
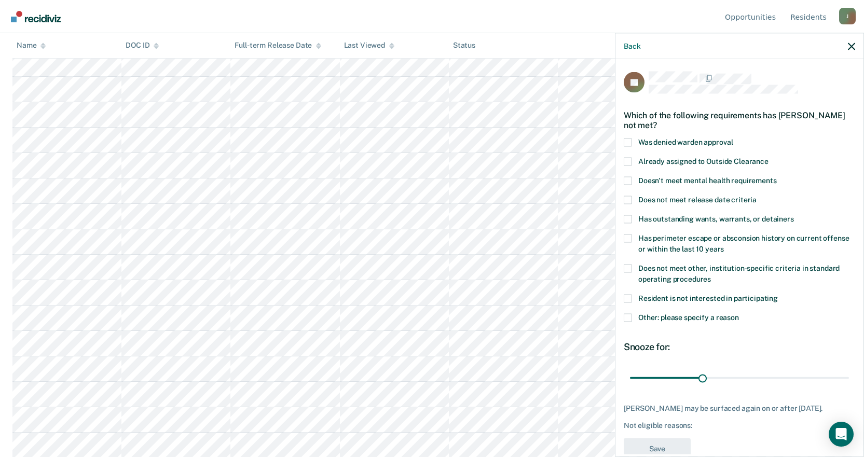
click at [631, 239] on span at bounding box center [628, 238] width 8 height 8
click at [724, 245] on input "Has perimeter escape or absconsion history on current offense or within the las…" at bounding box center [724, 245] width 0 height 0
click at [653, 446] on button "Save" at bounding box center [657, 448] width 67 height 21
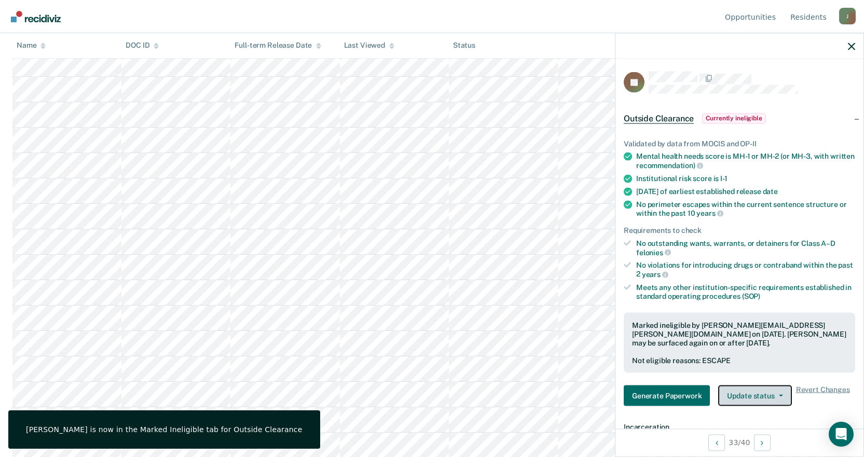
click at [761, 399] on button "Update status" at bounding box center [754, 395] width 73 height 21
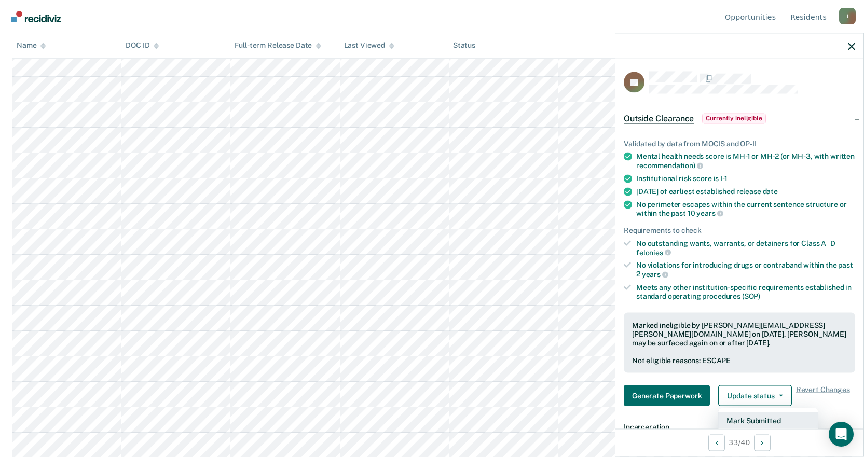
scroll to position [156, 0]
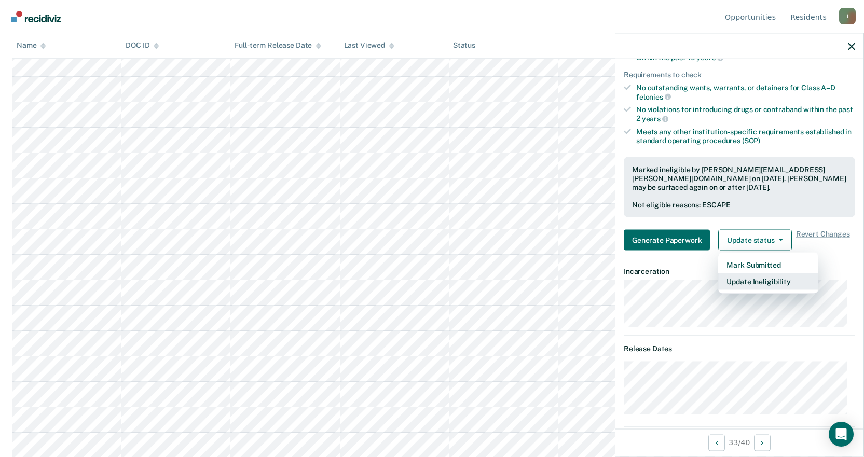
click at [764, 280] on button "Update Ineligibility" at bounding box center [768, 281] width 100 height 17
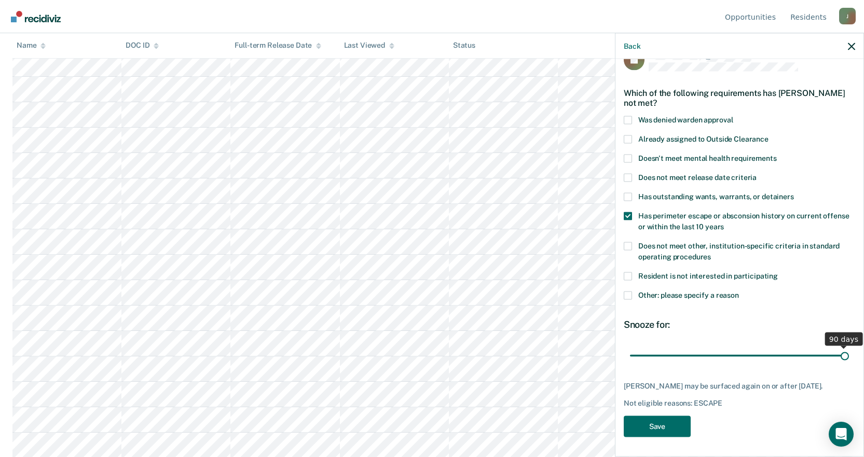
drag, startPoint x: 703, startPoint y: 357, endPoint x: 871, endPoint y: 359, distance: 168.6
type input "90"
click at [849, 359] on input "range" at bounding box center [739, 356] width 219 height 18
click at [651, 429] on button "Save" at bounding box center [657, 426] width 67 height 21
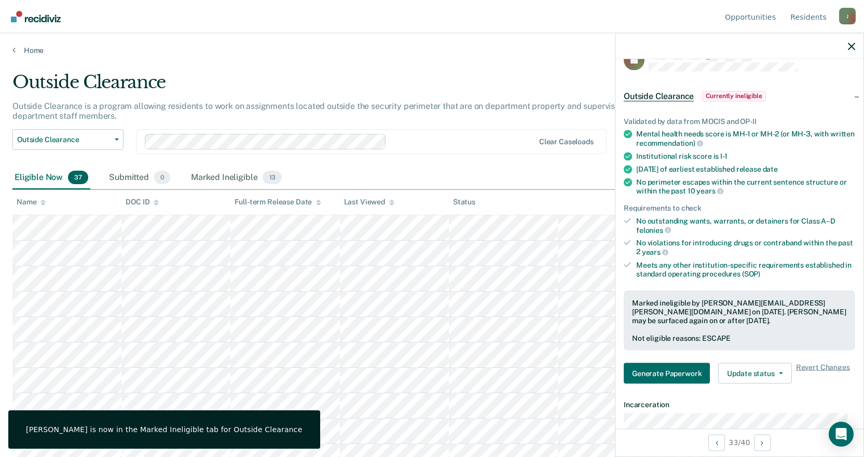
scroll to position [52, 0]
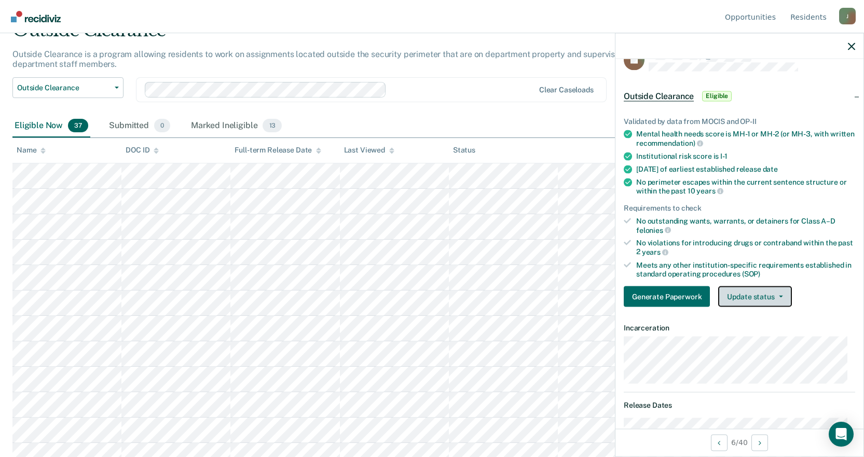
click at [764, 298] on button "Update status" at bounding box center [754, 296] width 73 height 21
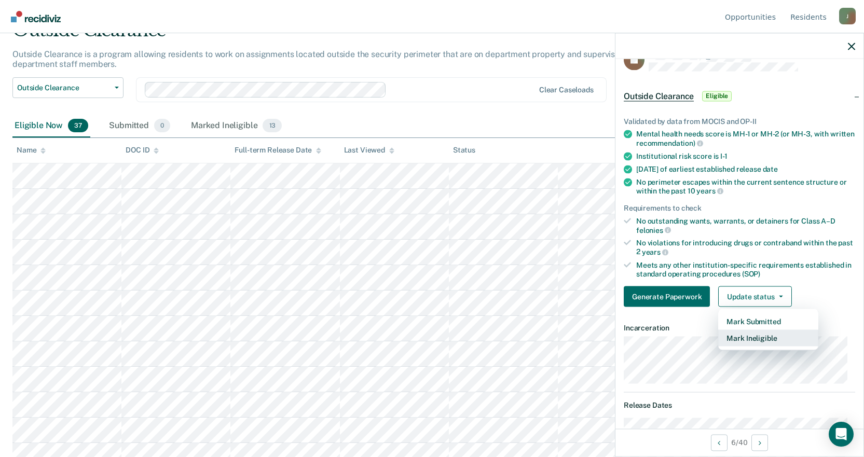
click at [750, 340] on button "Mark Ineligible" at bounding box center [768, 338] width 100 height 17
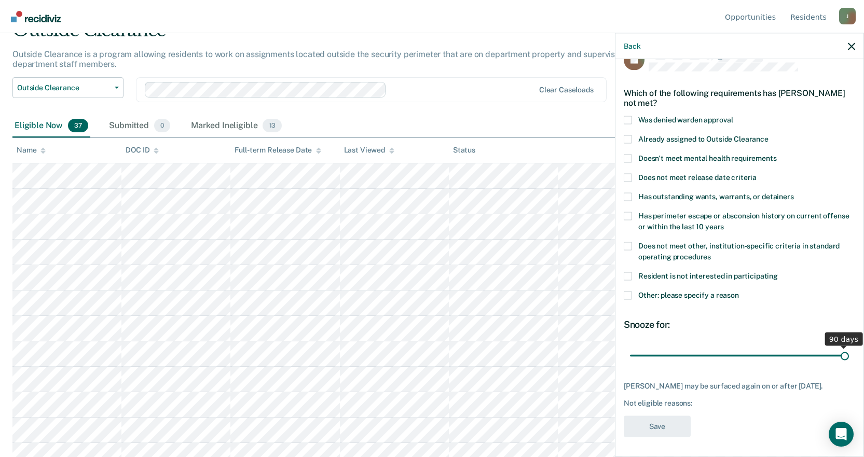
drag, startPoint x: 699, startPoint y: 358, endPoint x: 871, endPoint y: 358, distance: 172.3
type input "90"
click at [849, 358] on input "range" at bounding box center [739, 356] width 219 height 18
click at [627, 247] on span at bounding box center [628, 246] width 8 height 8
click at [711, 253] on input "Does not meet other, institution-specific criteria in standard operating proced…" at bounding box center [711, 253] width 0 height 0
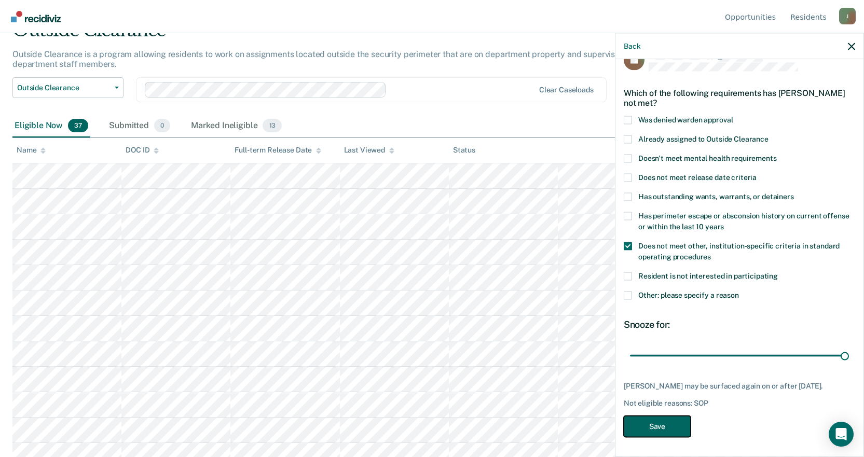
click at [655, 426] on button "Save" at bounding box center [657, 426] width 67 height 21
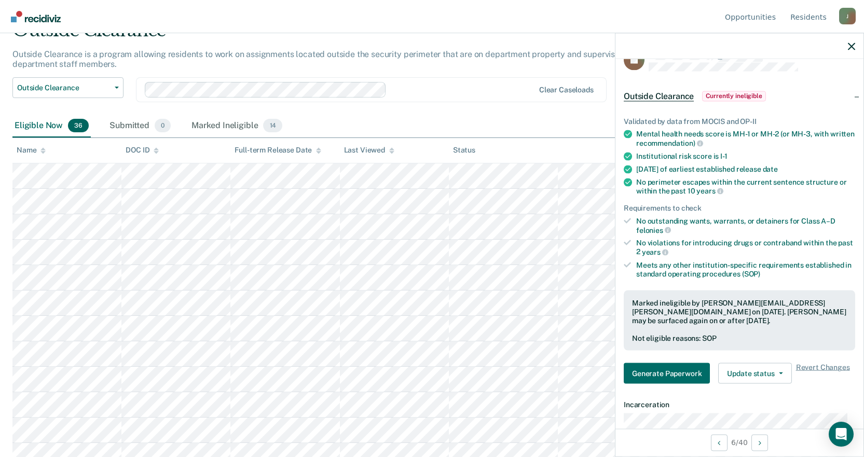
scroll to position [104, 0]
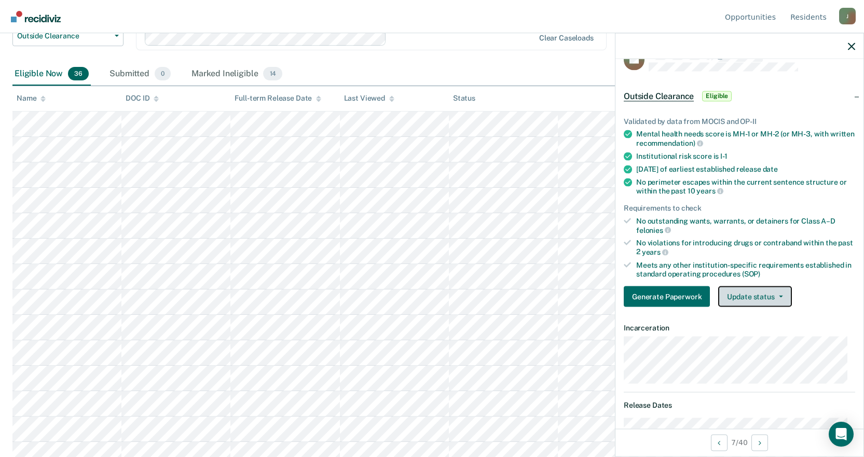
click at [782, 295] on button "Update status" at bounding box center [754, 296] width 73 height 21
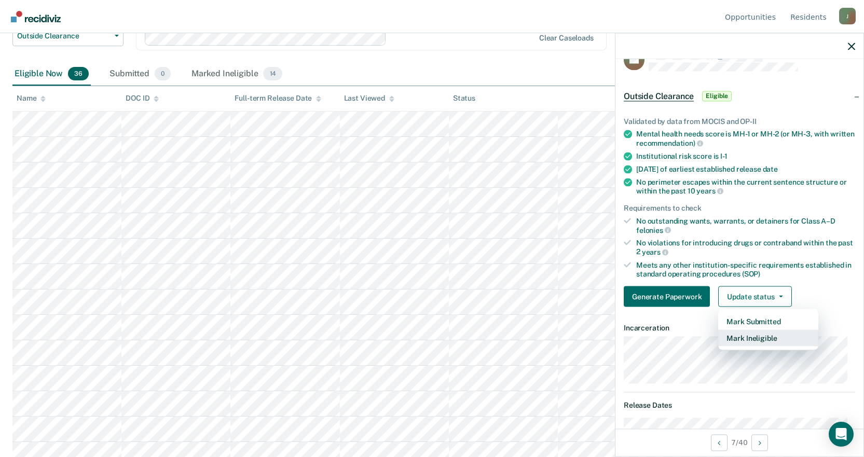
click at [753, 342] on button "Mark Ineligible" at bounding box center [768, 338] width 100 height 17
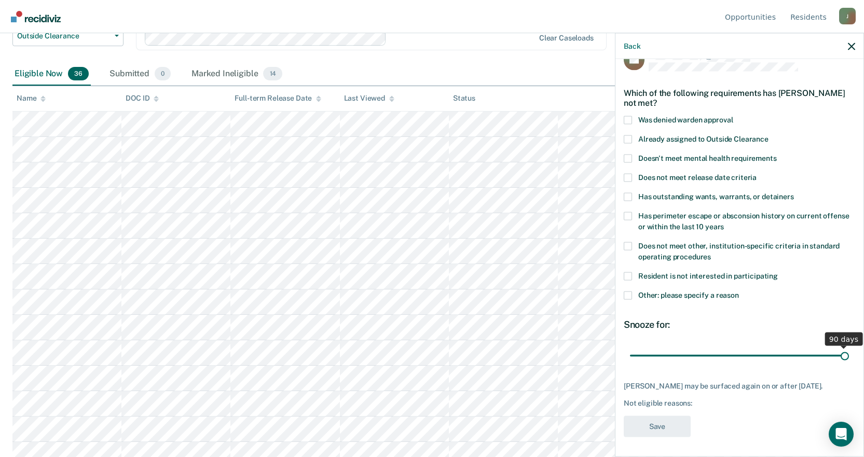
drag, startPoint x: 704, startPoint y: 359, endPoint x: 871, endPoint y: 355, distance: 167.1
type input "90"
click at [849, 355] on input "range" at bounding box center [739, 356] width 219 height 18
click at [629, 274] on span at bounding box center [628, 276] width 8 height 8
click at [778, 272] on input "Resident is not interested in participating" at bounding box center [778, 272] width 0 height 0
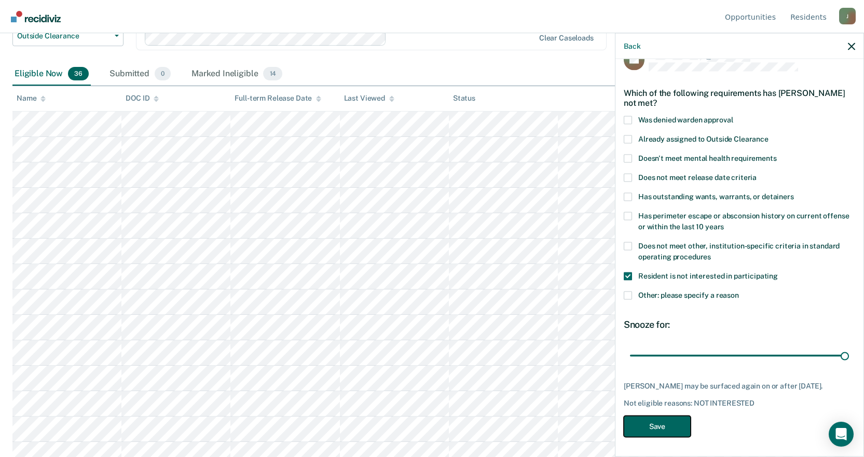
click at [659, 430] on button "Save" at bounding box center [657, 426] width 67 height 21
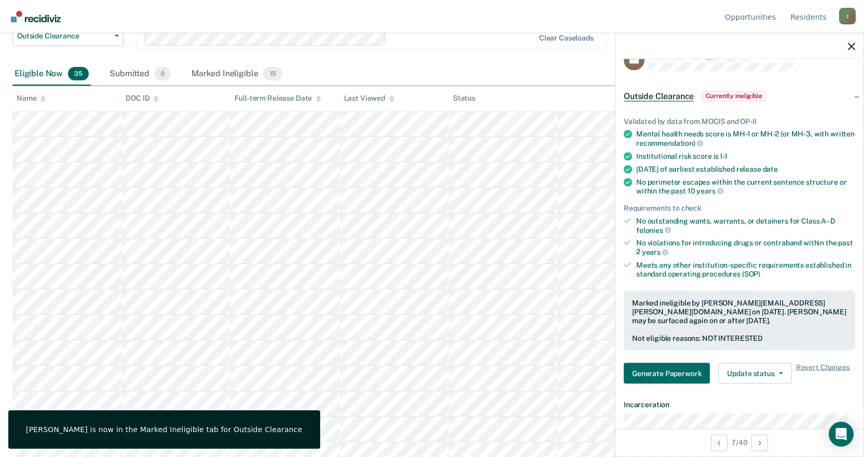
scroll to position [156, 0]
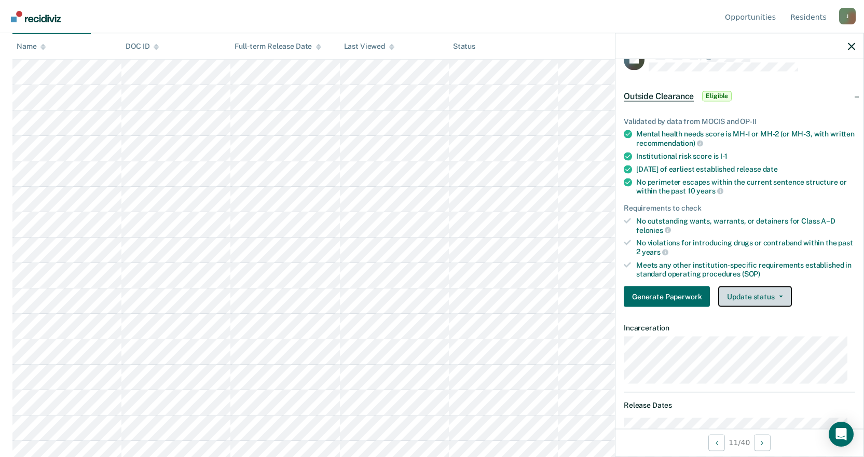
click at [772, 296] on button "Update status" at bounding box center [754, 296] width 73 height 21
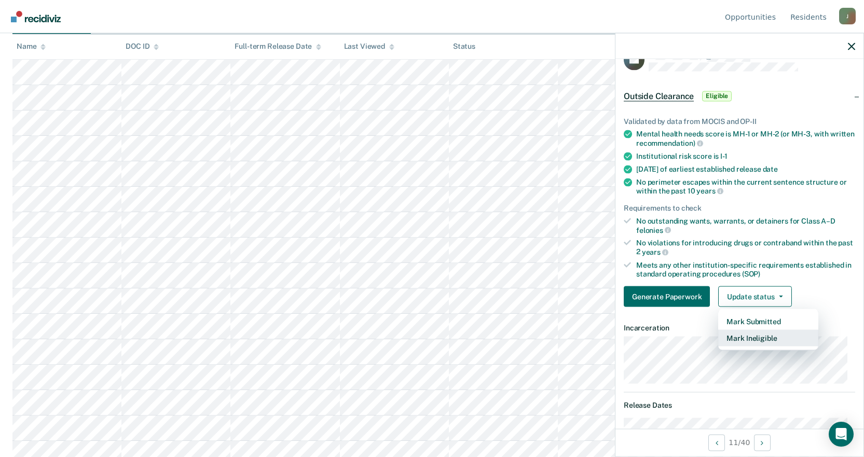
click at [762, 336] on button "Mark Ineligible" at bounding box center [768, 338] width 100 height 17
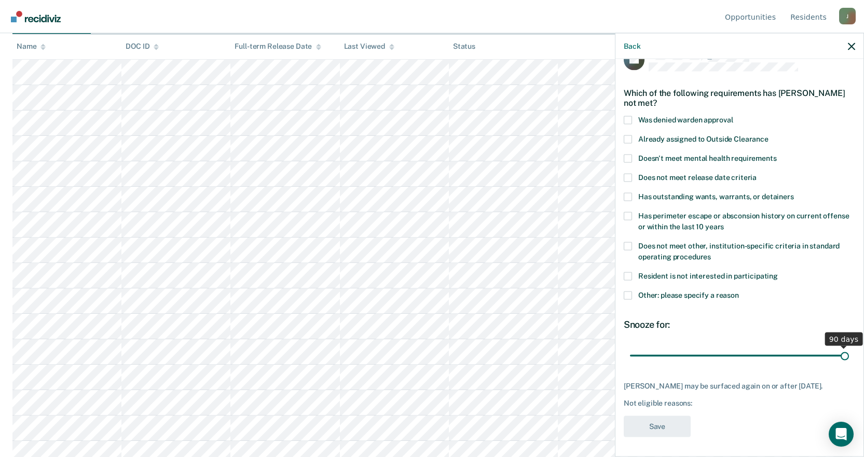
drag, startPoint x: 699, startPoint y: 355, endPoint x: 871, endPoint y: 354, distance: 172.3
type input "90"
click at [849, 354] on input "range" at bounding box center [739, 356] width 219 height 18
click at [626, 274] on span at bounding box center [628, 276] width 8 height 8
click at [778, 272] on input "Resident is not interested in participating" at bounding box center [778, 272] width 0 height 0
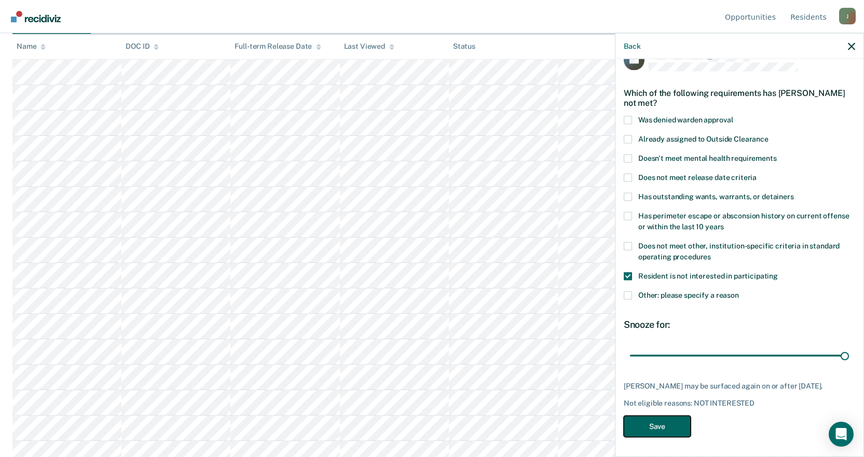
click at [650, 427] on button "Save" at bounding box center [657, 426] width 67 height 21
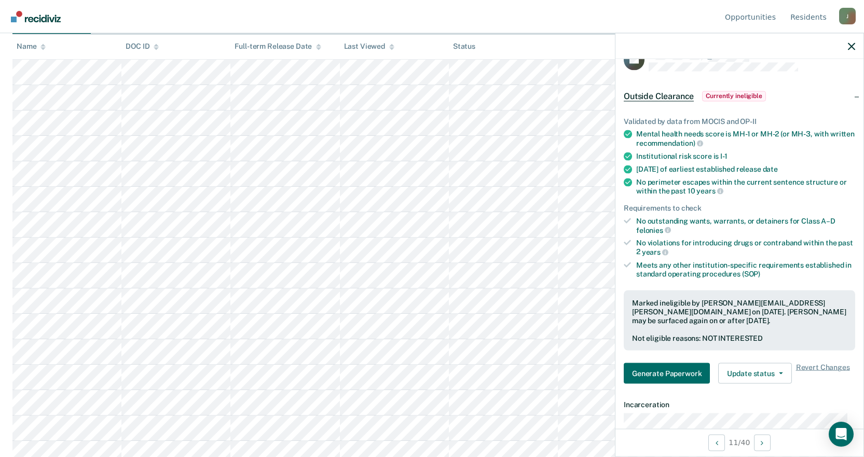
scroll to position [208, 0]
